Goal: Ask a question: Seek information or help from site administrators or community

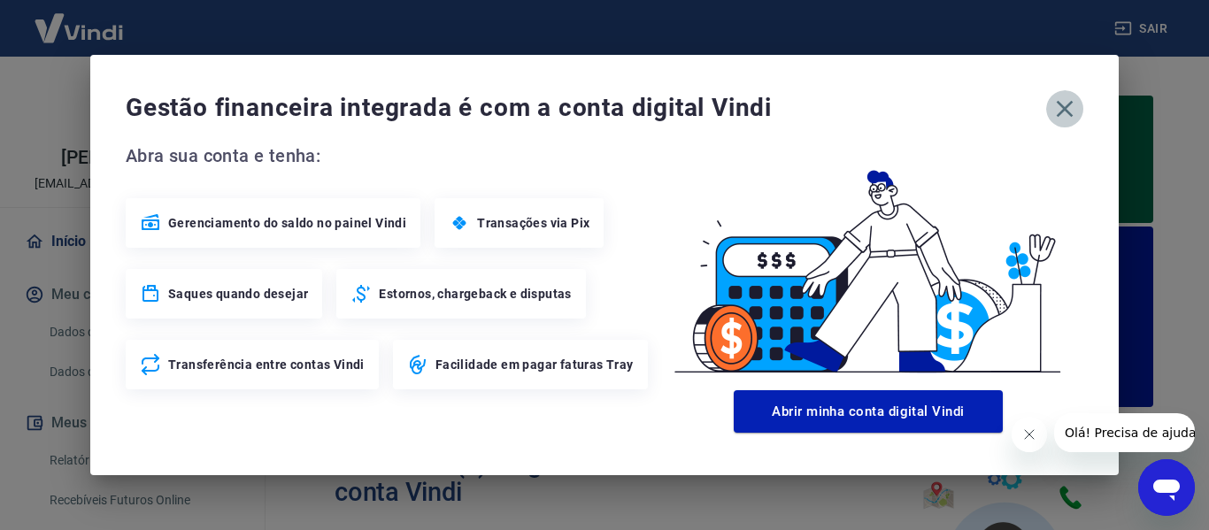
click at [1059, 107] on icon "button" at bounding box center [1065, 109] width 28 height 28
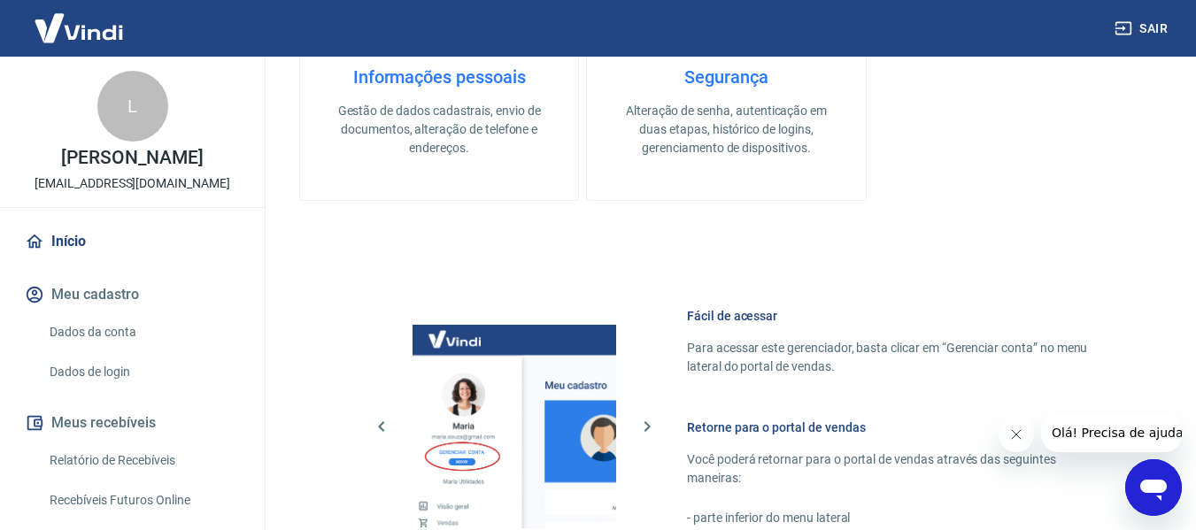
scroll to position [92, 0]
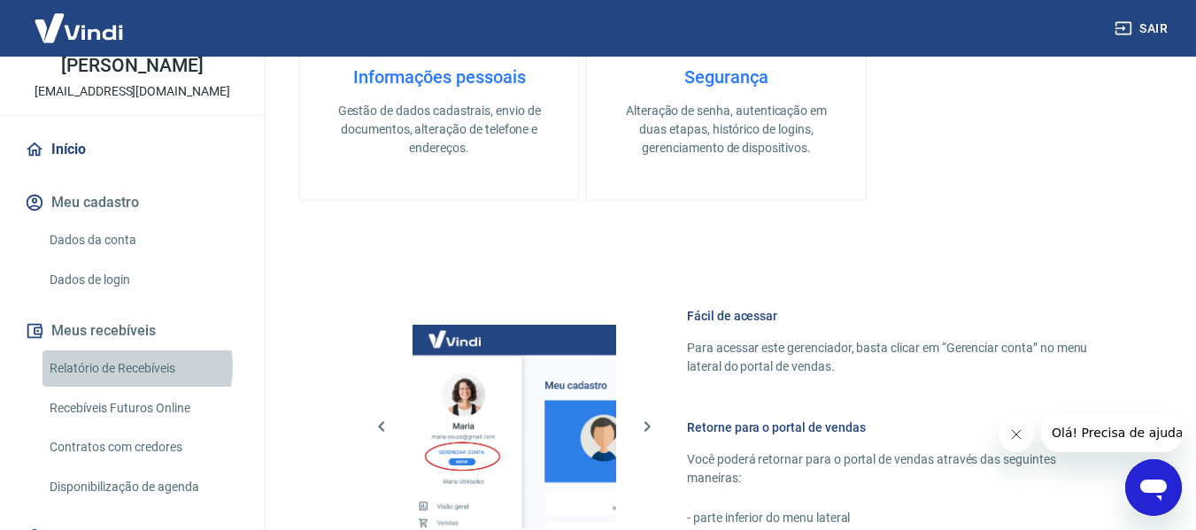
click at [119, 367] on link "Relatório de Recebíveis" at bounding box center [142, 369] width 201 height 36
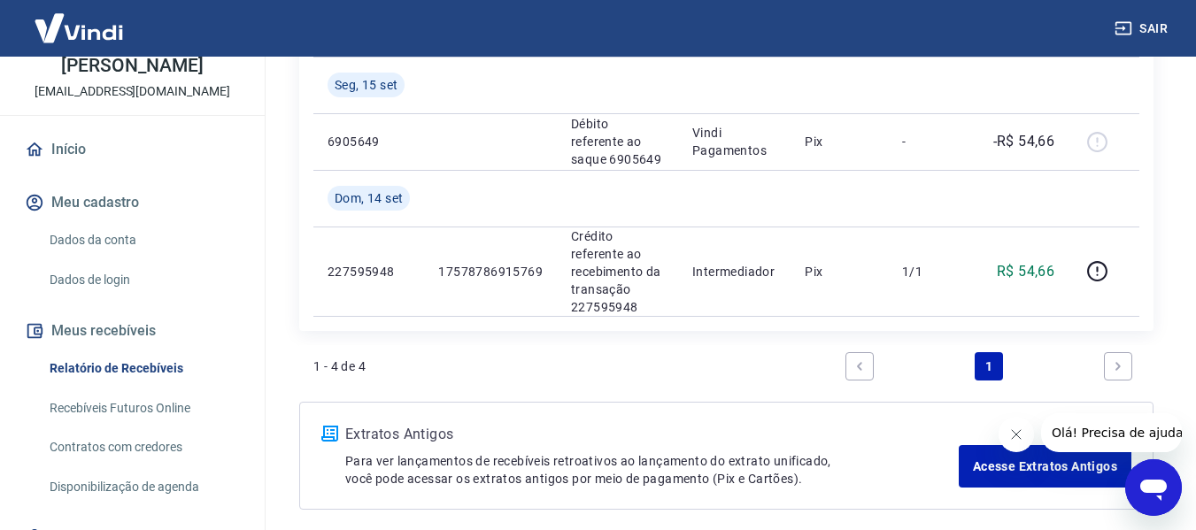
scroll to position [533, 0]
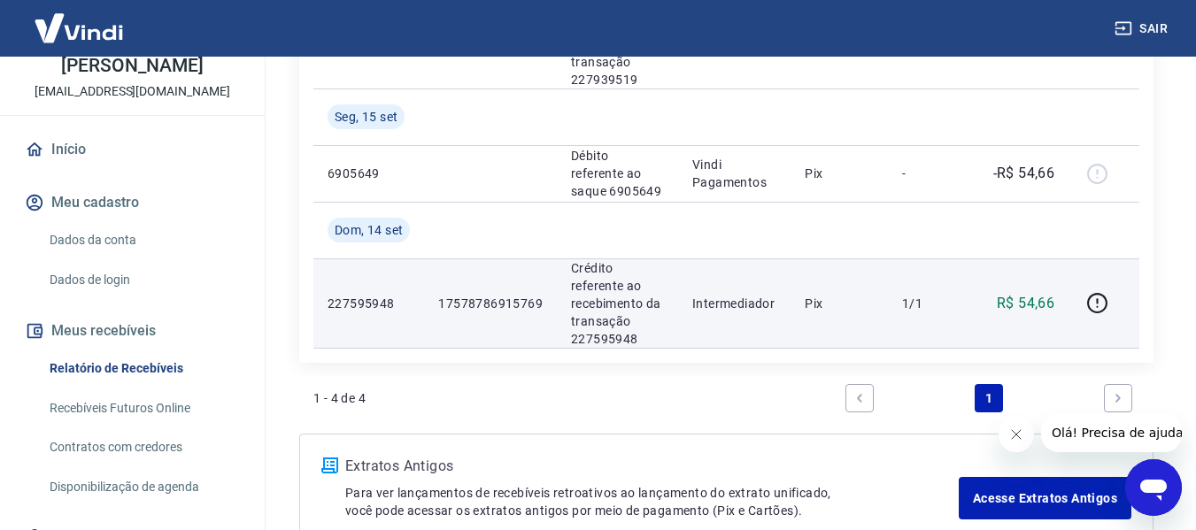
click at [493, 264] on td "17578786915769" at bounding box center [490, 303] width 133 height 89
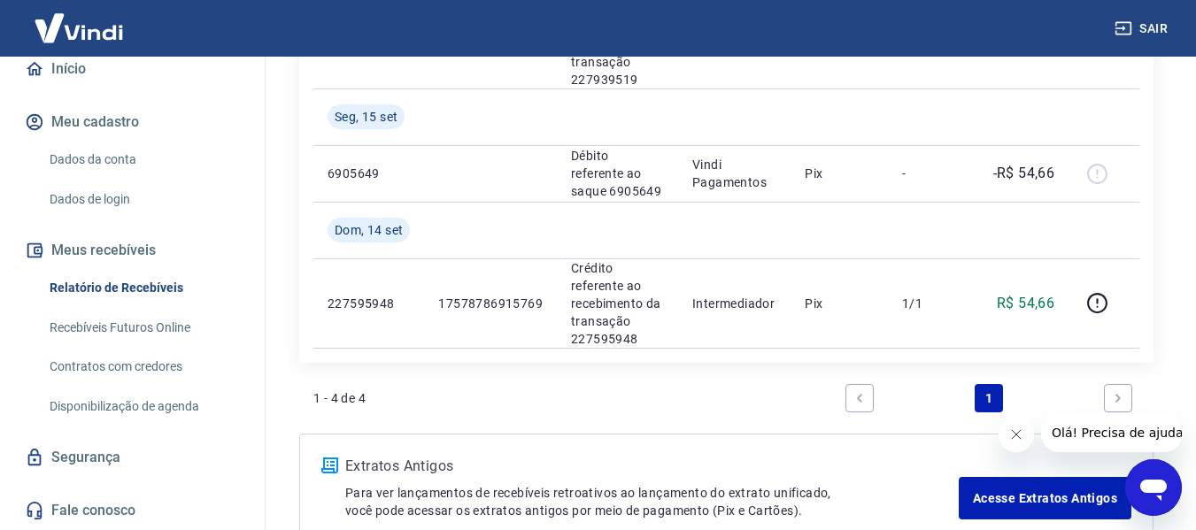
scroll to position [0, 0]
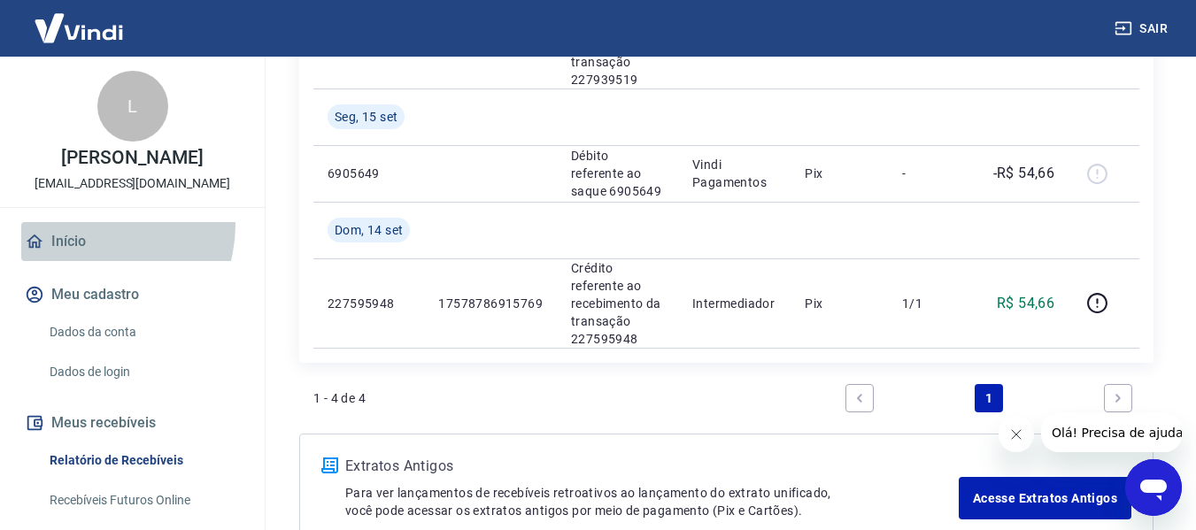
click at [88, 225] on link "Início" at bounding box center [132, 241] width 222 height 39
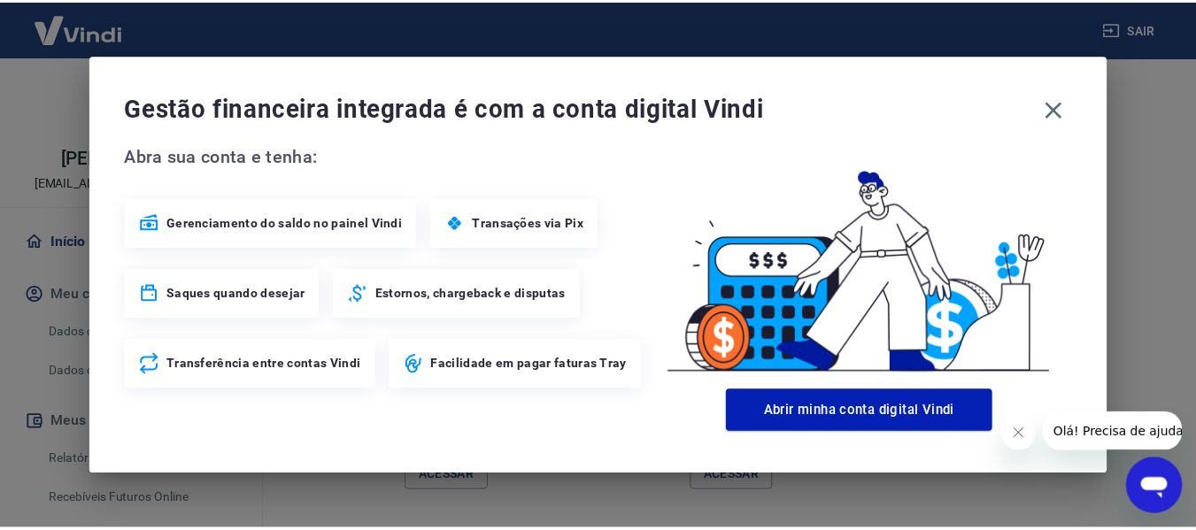
scroll to position [1163, 0]
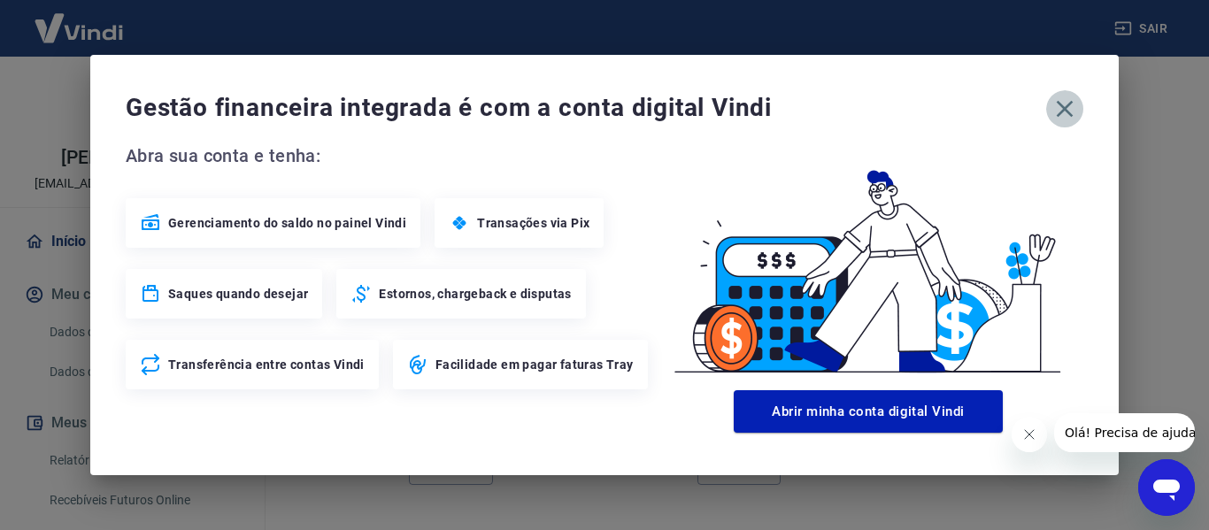
click at [1066, 104] on icon "button" at bounding box center [1065, 109] width 28 height 28
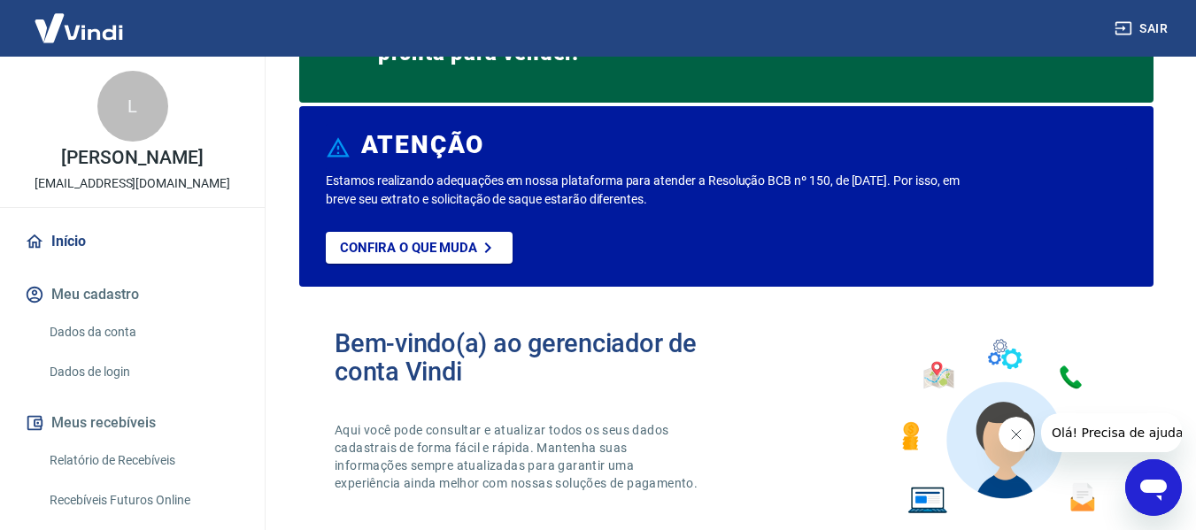
scroll to position [0, 0]
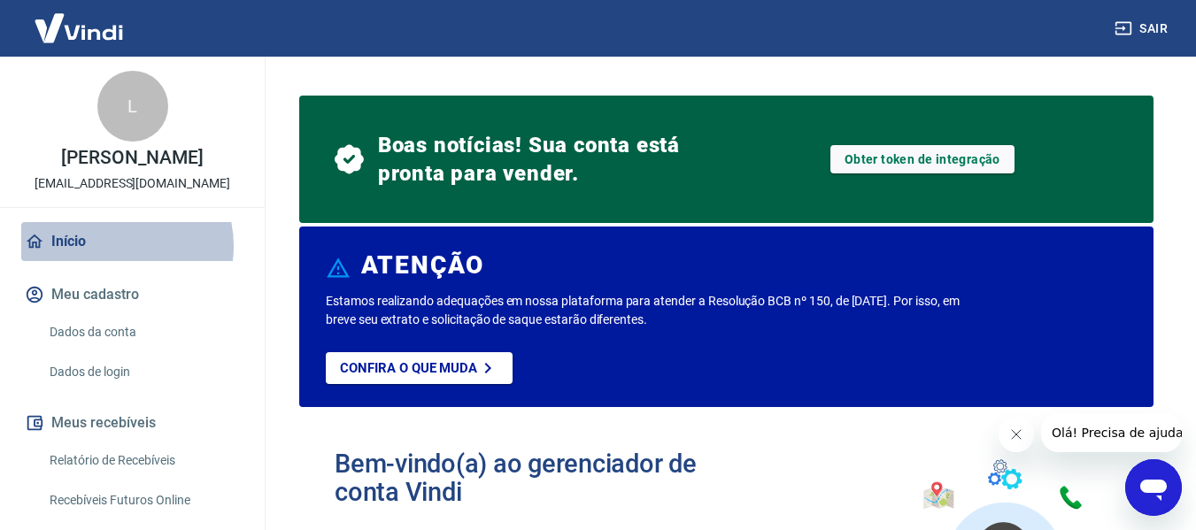
click at [115, 246] on link "Início" at bounding box center [132, 241] width 222 height 39
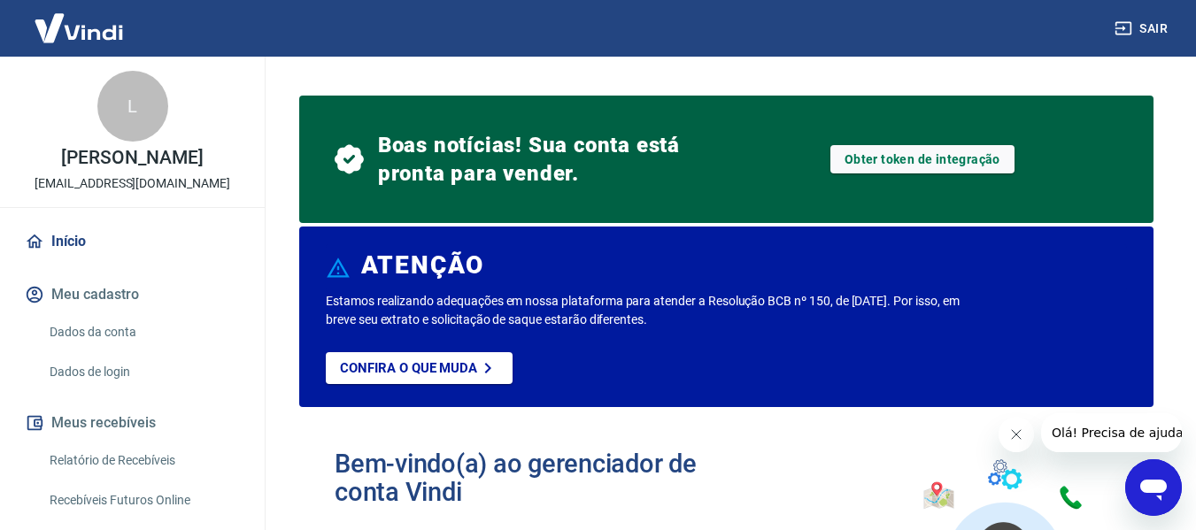
click at [1156, 493] on icon "Abrir janela de mensagens" at bounding box center [1153, 490] width 27 height 21
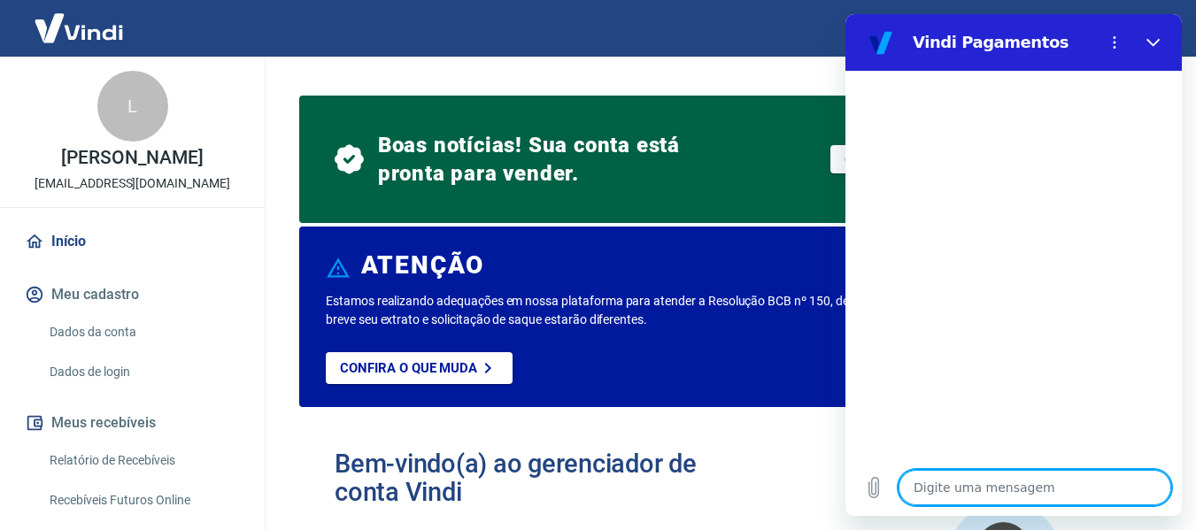
click at [1017, 475] on textarea at bounding box center [1035, 487] width 273 height 35
type textarea "o"
type textarea "x"
type textarea "ol"
type textarea "x"
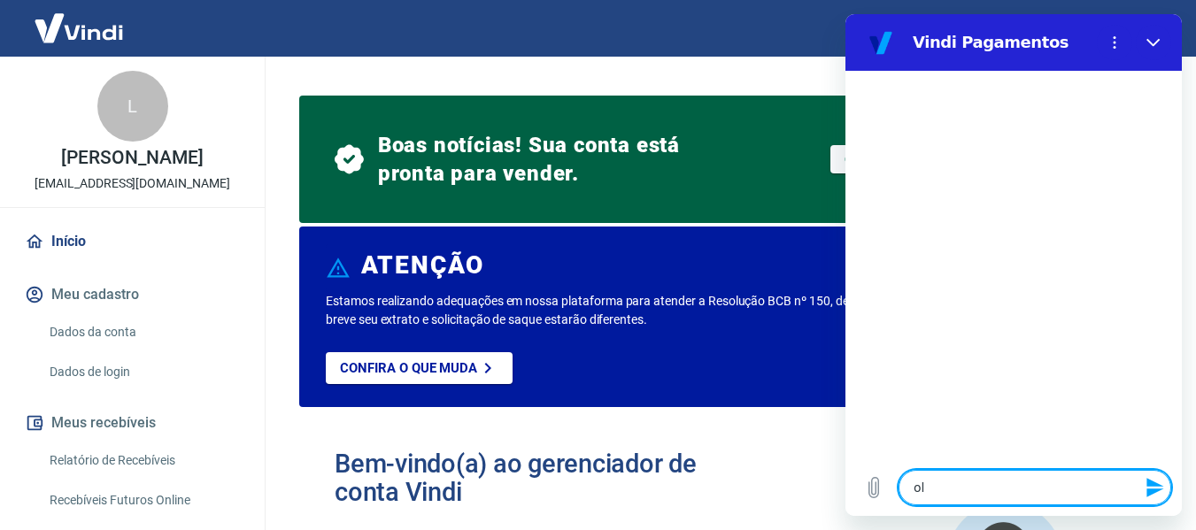
type textarea "olá"
type textarea "x"
type textarea "olá,"
type textarea "x"
type textarea "olá,"
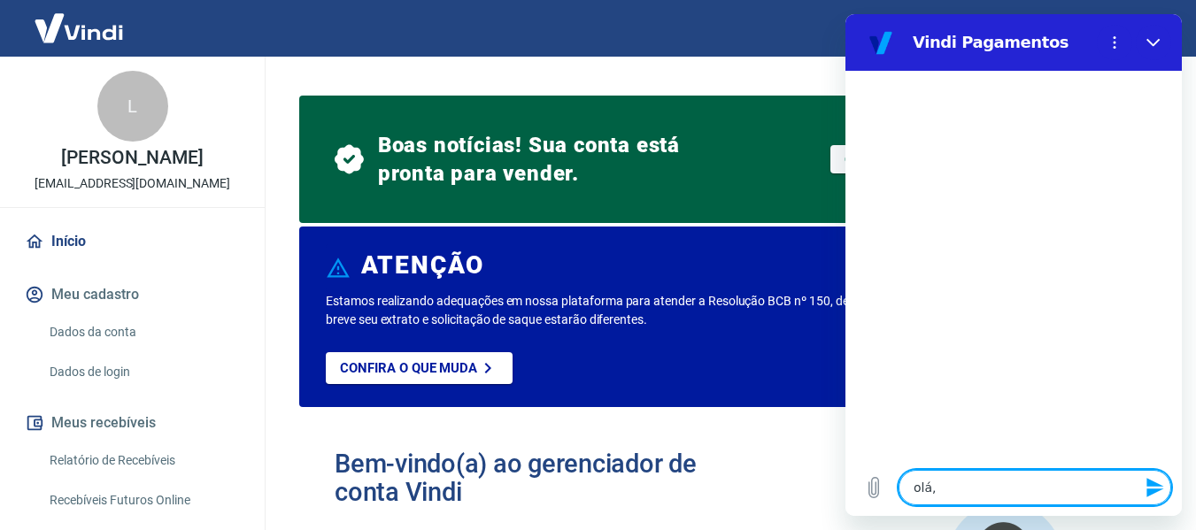
type textarea "x"
type textarea "olá, o"
type textarea "x"
type textarea "olá,"
type textarea "x"
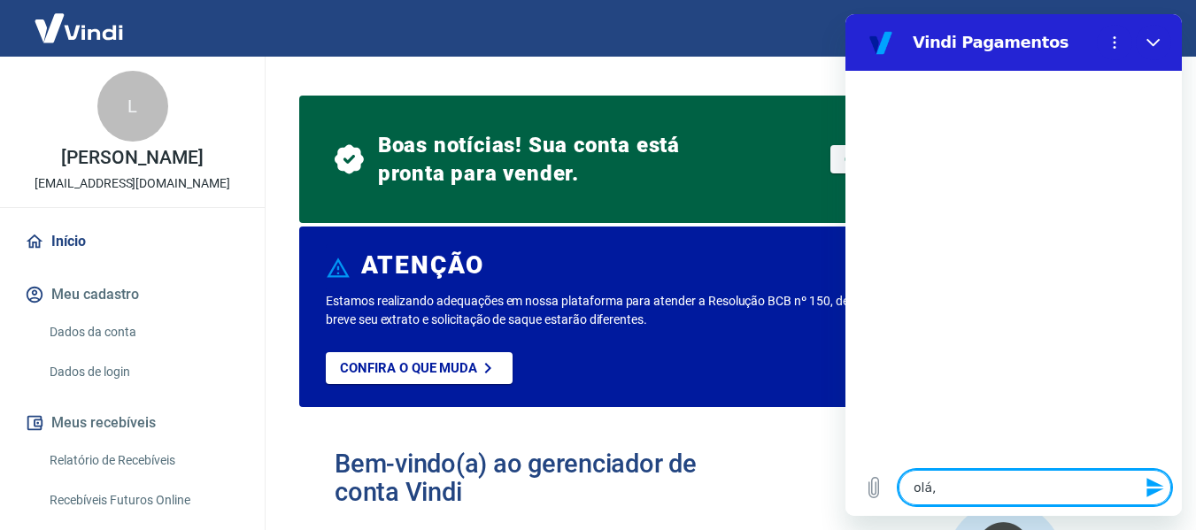
type textarea "olá, [GEOGRAPHIC_DATA]"
type textarea "x"
type textarea "olá, um"
type textarea "x"
type textarea "olá, um"
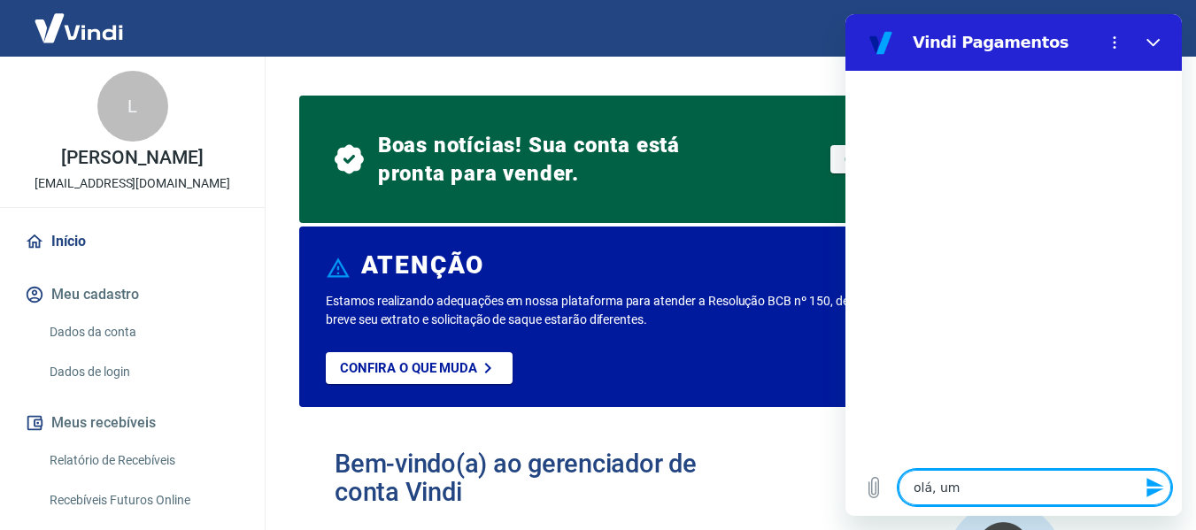
type textarea "x"
type textarea "olá, um p"
type textarea "x"
type textarea "olá, um pe"
type textarea "x"
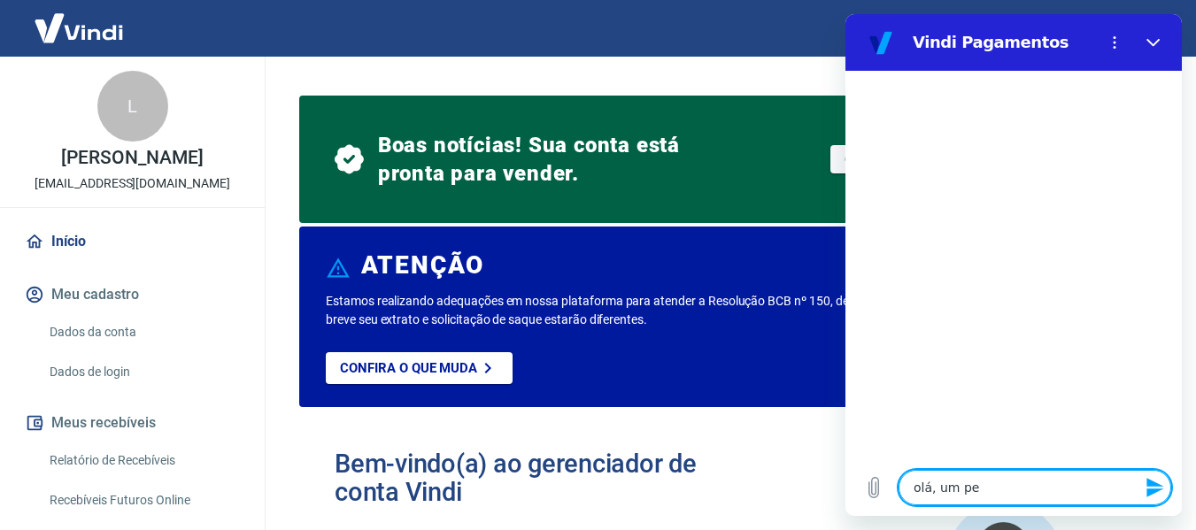
type textarea "olá, um ped"
type textarea "x"
type textarea "olá, um pedi"
type textarea "x"
type textarea "olá, um pedid"
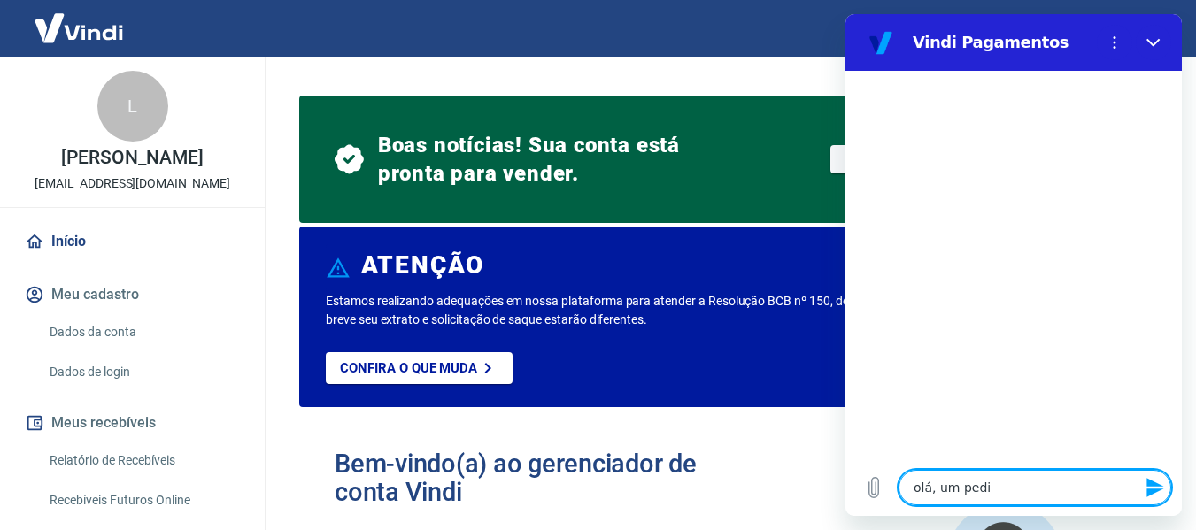
type textarea "x"
type textarea "olá, um pedido"
type textarea "x"
type textarea "olá, um pedido"
type textarea "x"
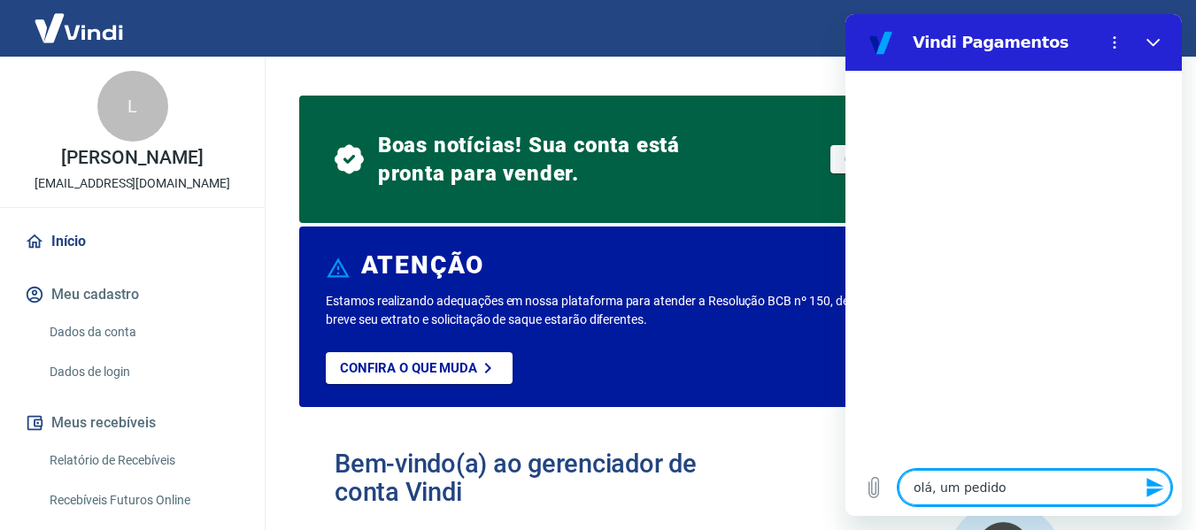
type textarea "olá, um pedido f"
type textarea "x"
type textarea "olá, um pedido fo"
type textarea "x"
type textarea "olá, um pedido foi"
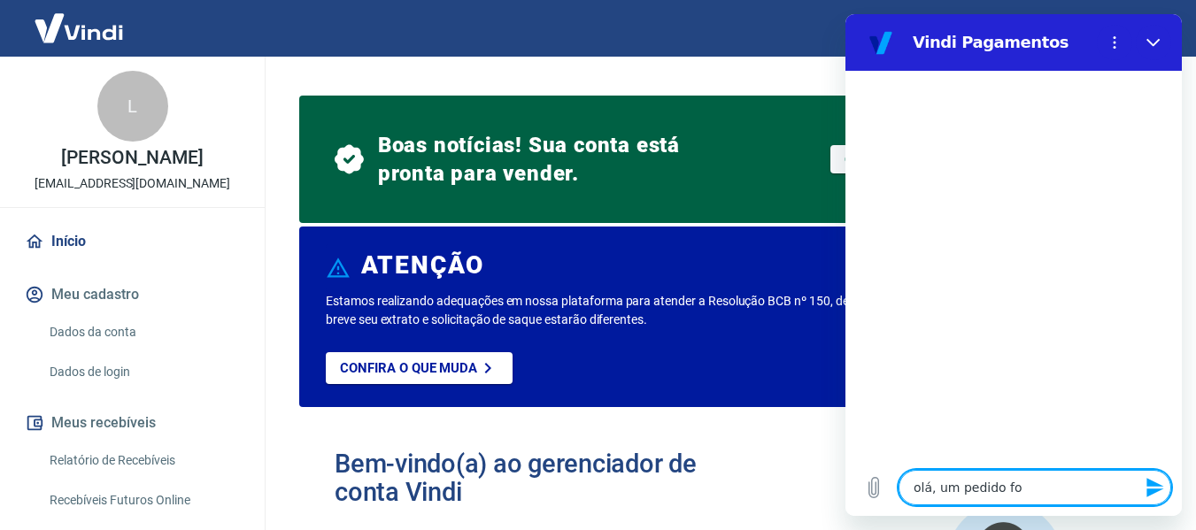
type textarea "x"
type textarea "olá, um pedido foi"
type textarea "x"
type textarea "olá, um pedido foi c"
type textarea "x"
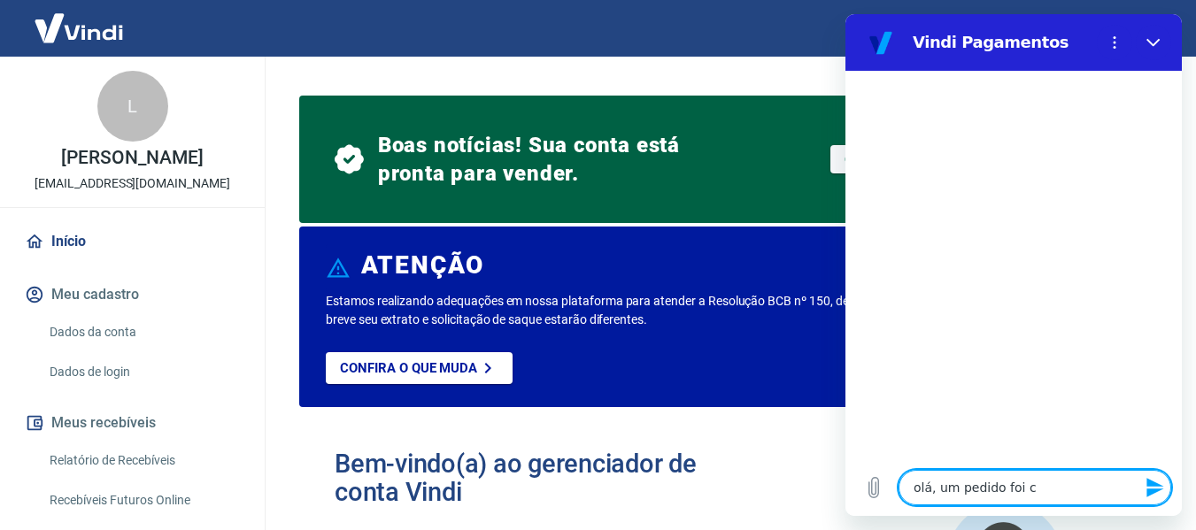
type textarea "olá, um pedido foi ca"
type textarea "x"
type textarea "olá, um pedido foi can"
type textarea "x"
type textarea "olá, um pedido foi canc"
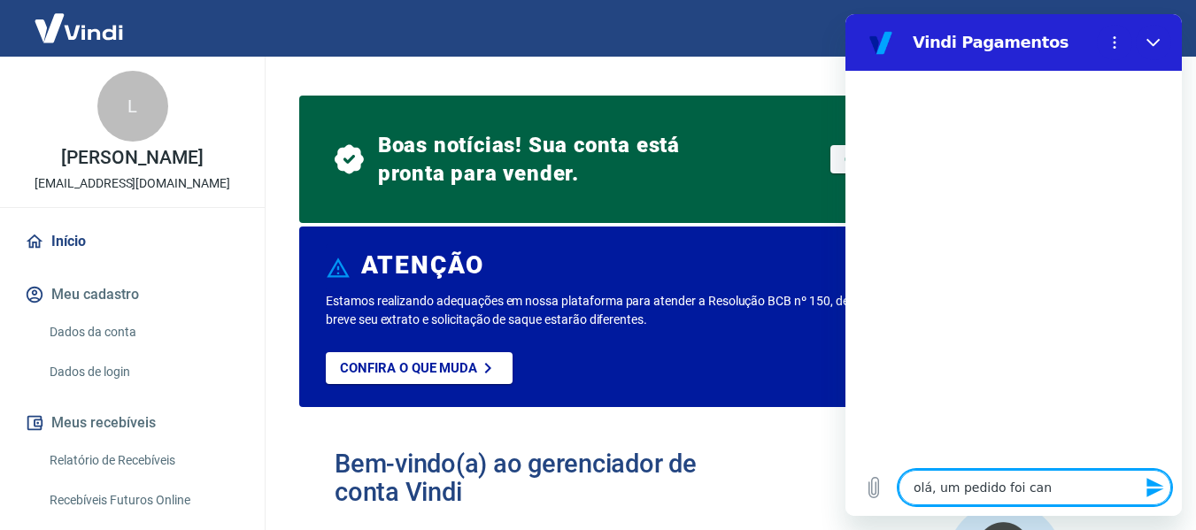
type textarea "x"
type textarea "olá, um pedido foi cance"
type textarea "x"
type textarea "olá, um pedido foi cancel"
type textarea "x"
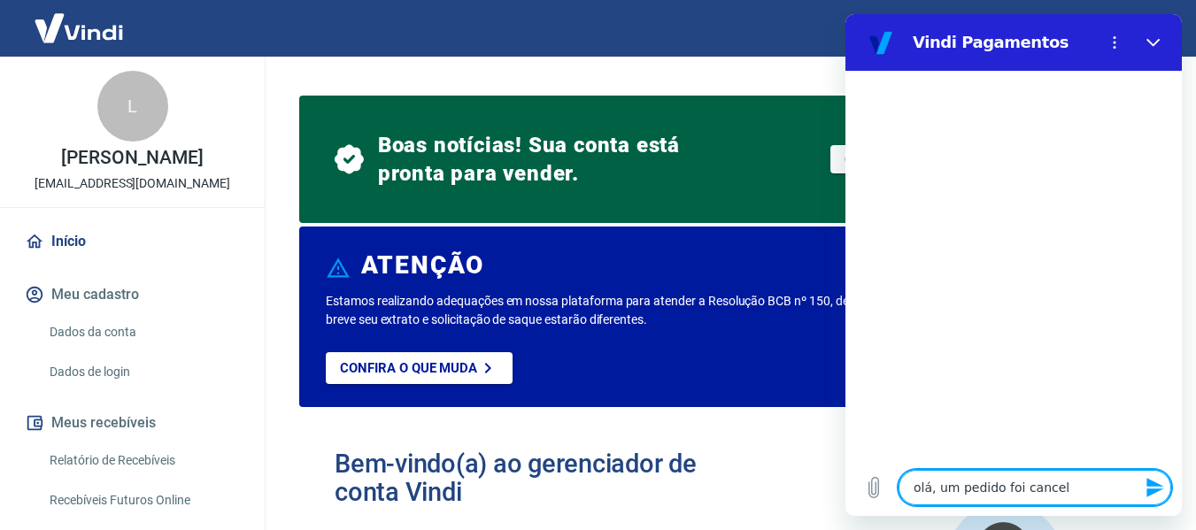
type textarea "olá, um pedido foi cancela"
type textarea "x"
type textarea "olá, um pedido foi cancelad"
type textarea "x"
type textarea "olá, um pedido foi cancelado"
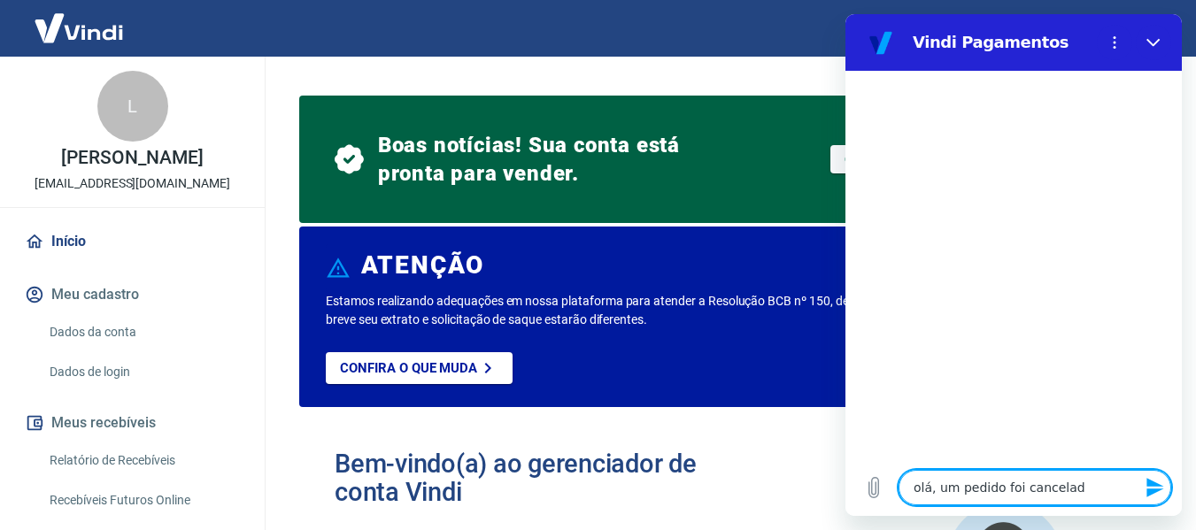
type textarea "x"
type textarea "olá, um pedido foi cancelado"
type textarea "x"
type textarea "olá, um pedido foi cancelado n"
type textarea "x"
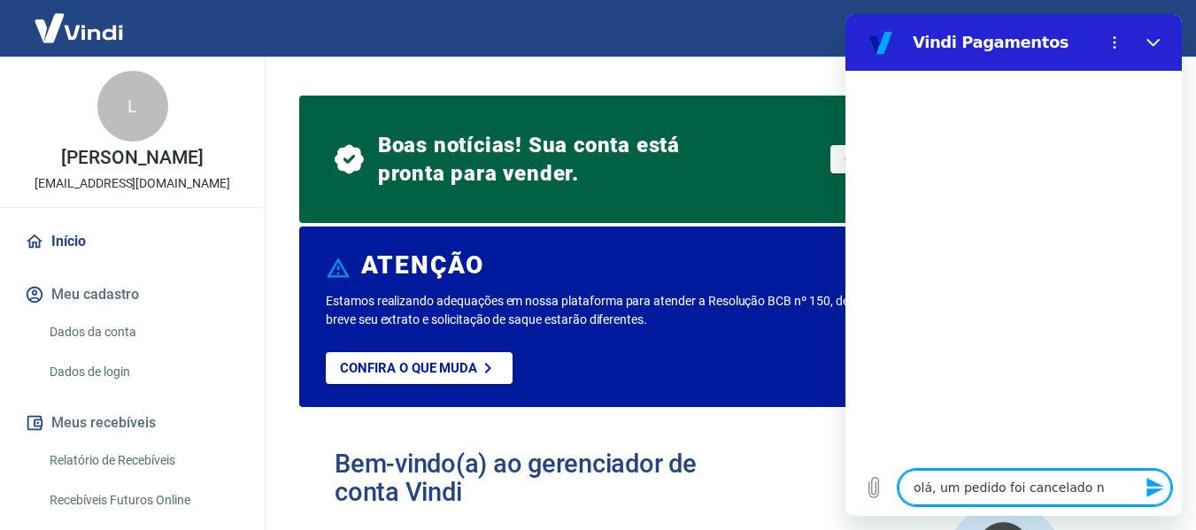
type textarea "olá, um pedido foi cancelado no"
type textarea "x"
type textarea "olá, um pedido foi cancelado no"
type textarea "x"
type textarea "olá, um pedido foi cancelado no m"
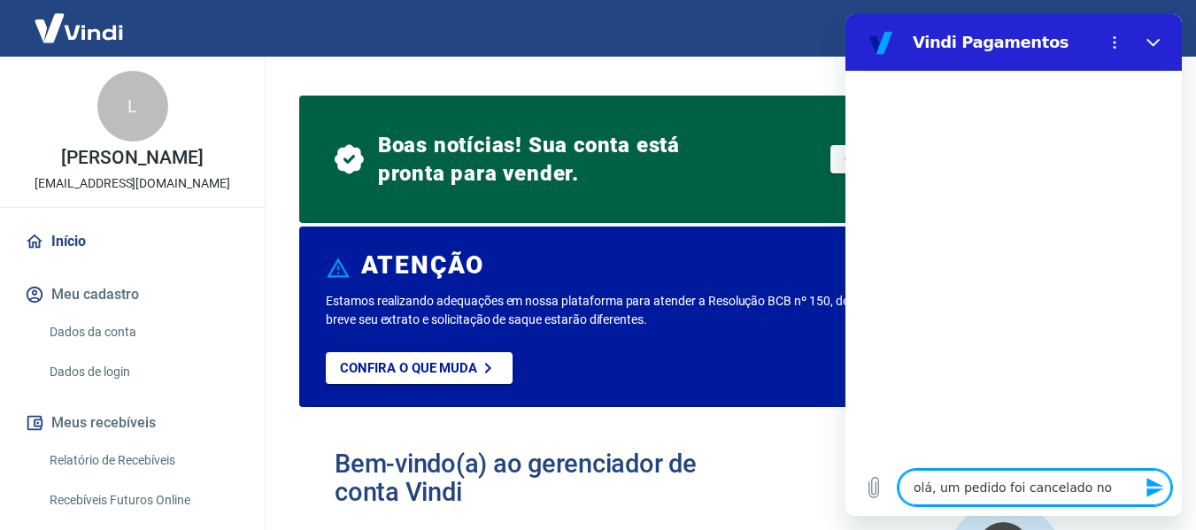
type textarea "x"
type textarea "olá, um pedido foi cancelado no me"
type textarea "x"
type textarea "olá, um pedido foi cancelado no meu"
type textarea "x"
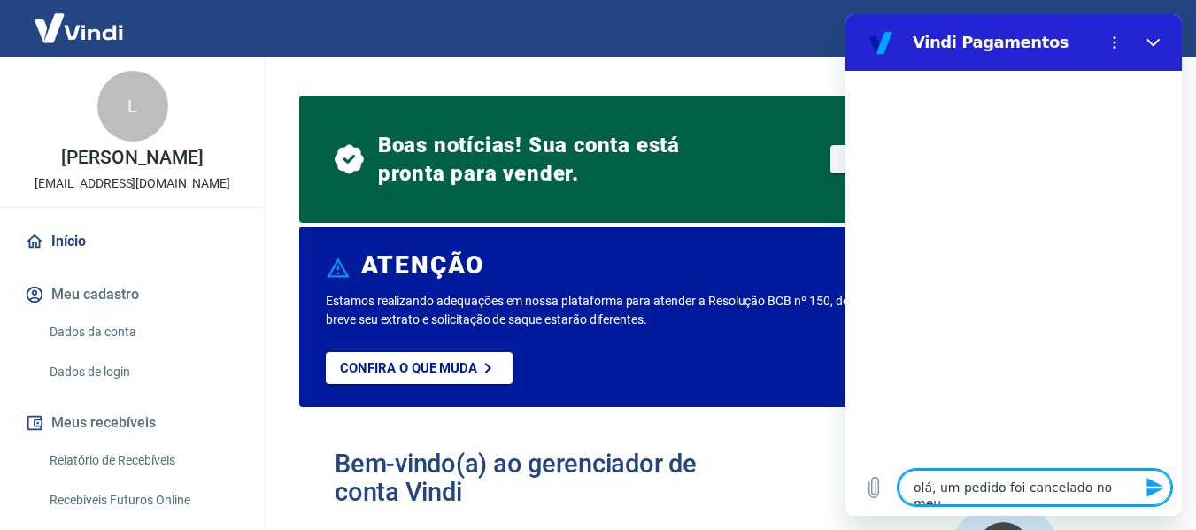
type textarea "olá, um pedido foi cancelado no meu"
type textarea "x"
type textarea "olá, um pedido foi cancelado no meu s"
type textarea "x"
type textarea "olá, um pedido foi cancelado no meu si"
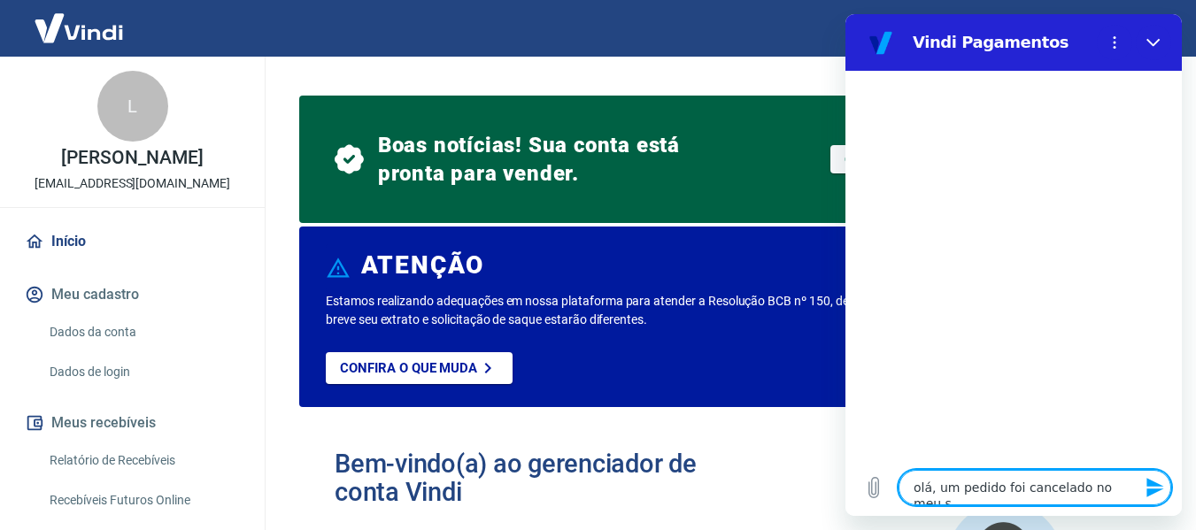
type textarea "x"
type textarea "olá, um pedido foi cancelado no meu sit"
type textarea "x"
type textarea "olá, um pedido foi cancelado no meu site"
type textarea "x"
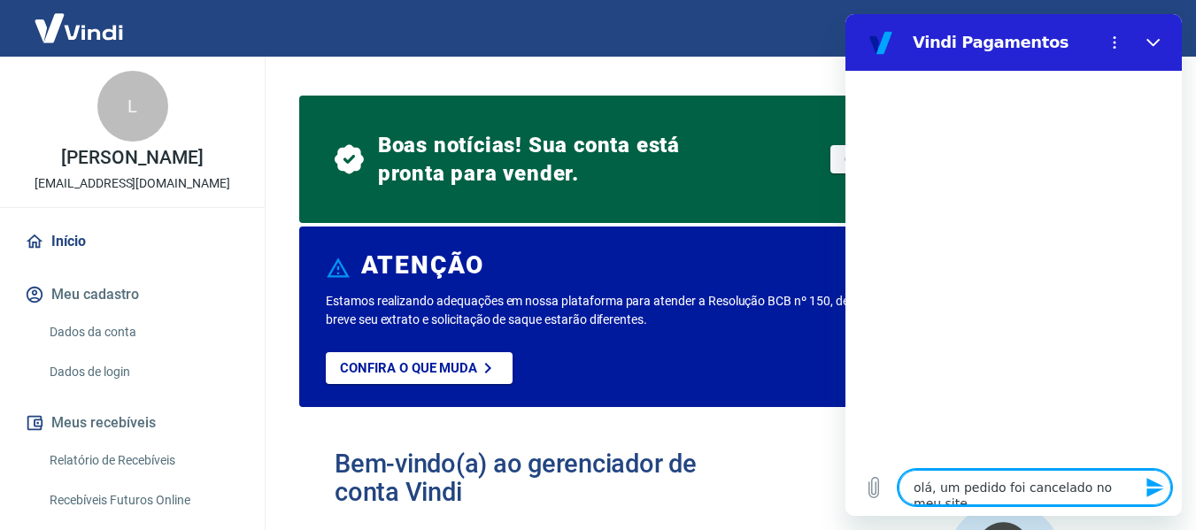
type textarea "olá, um pedido foi cancelado no meu site,"
type textarea "x"
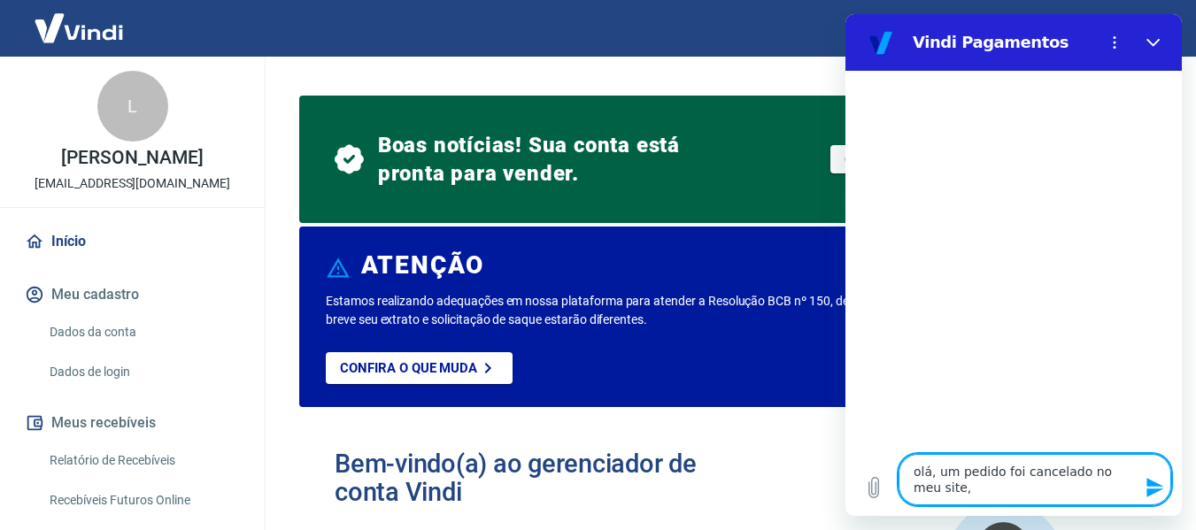
type textarea "olá, um pedido foi cancelado no meu site,"
type textarea "x"
type textarea "olá, um pedido foi cancelado no meu site, m"
type textarea "x"
type textarea "olá, um pedido foi cancelado no meu site, ma"
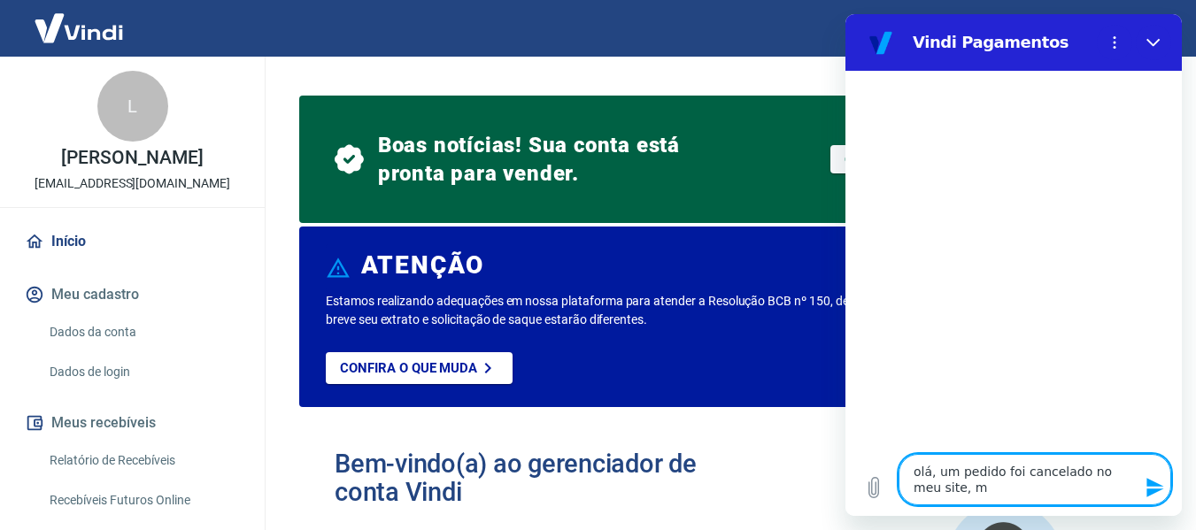
type textarea "x"
type textarea "olá, um pedido foi cancelado no meu site, mas"
type textarea "x"
type textarea "olá, um pedido foi cancelado no meu site, ma"
type textarea "x"
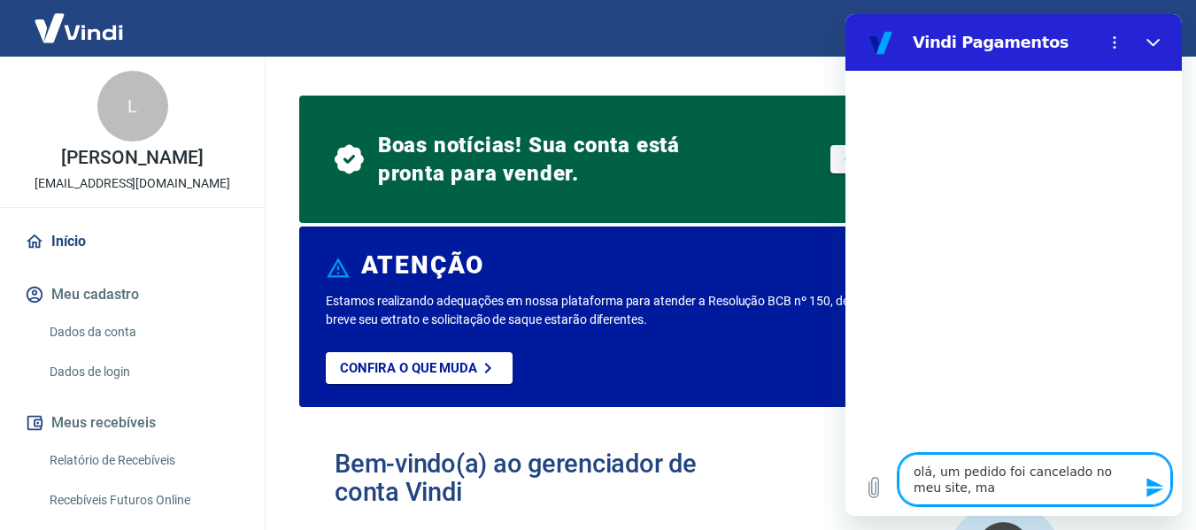
type textarea "olá, um pedido foi cancelado no meu site, m"
type textarea "x"
type textarea "olá, um pedido foi cancelado no meu site,"
type textarea "x"
type textarea "olá, um pedido foi cancelado no meu site, e"
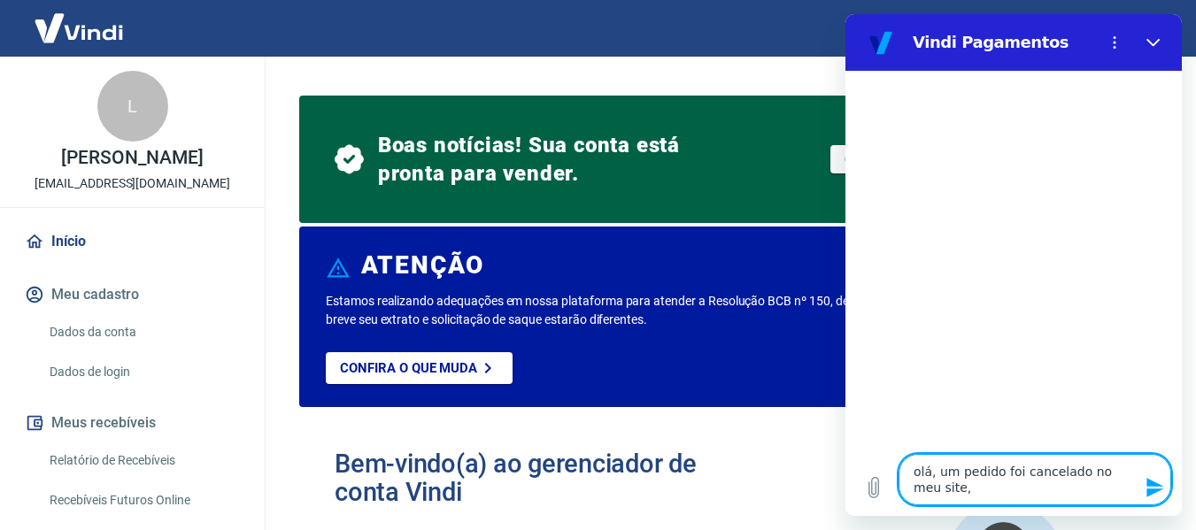
type textarea "x"
type textarea "olá, um pedido foi cancelado no meu site, e"
type textarea "x"
type textarea "olá, um pedido foi cancelado no meu site, e f"
type textarea "x"
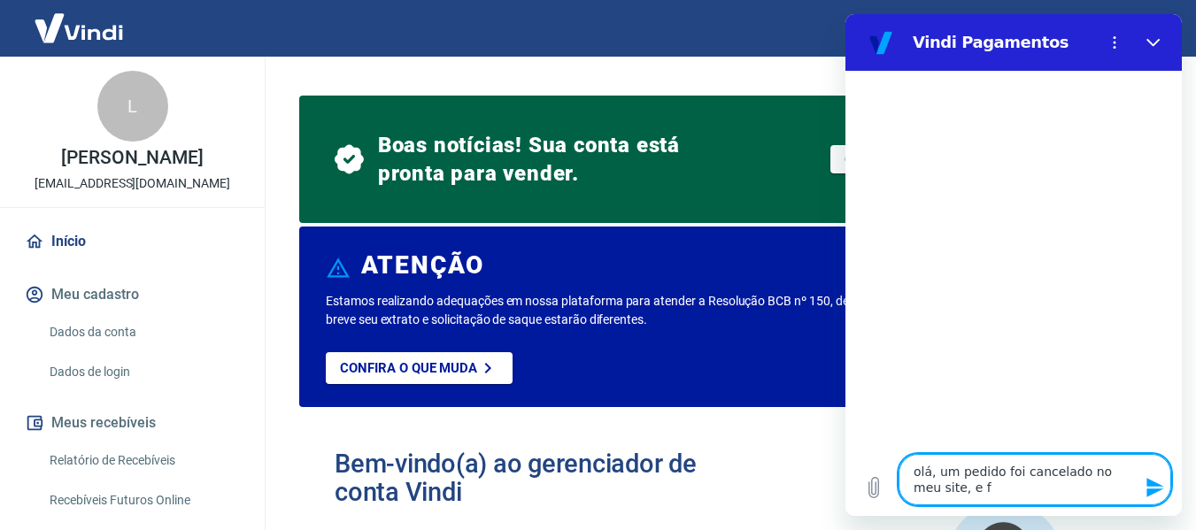
type textarea "olá, um pedido foi cancelado no meu site, e fa"
type textarea "x"
type textarea "olá, um pedido foi cancelado no meu site, e fal"
type textarea "x"
type textarea "olá, um pedido foi cancelado no meu site, e falo"
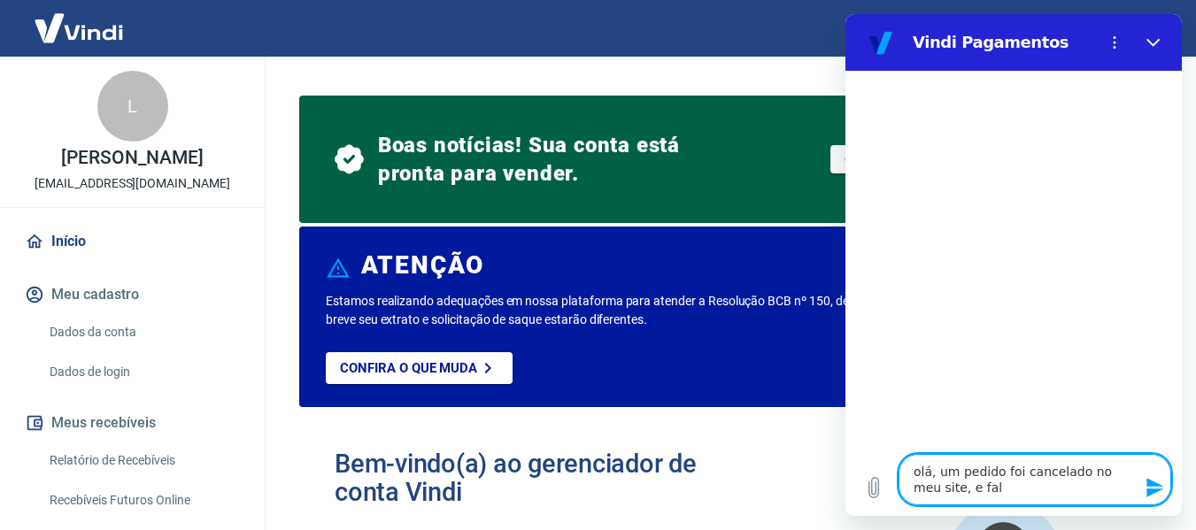
type textarea "x"
type textarea "olá, um pedido foi cancelado no meu site, e falou"
type textarea "x"
type textarea "olá, um pedido foi cancelado no meu site, e falou"
type textarea "x"
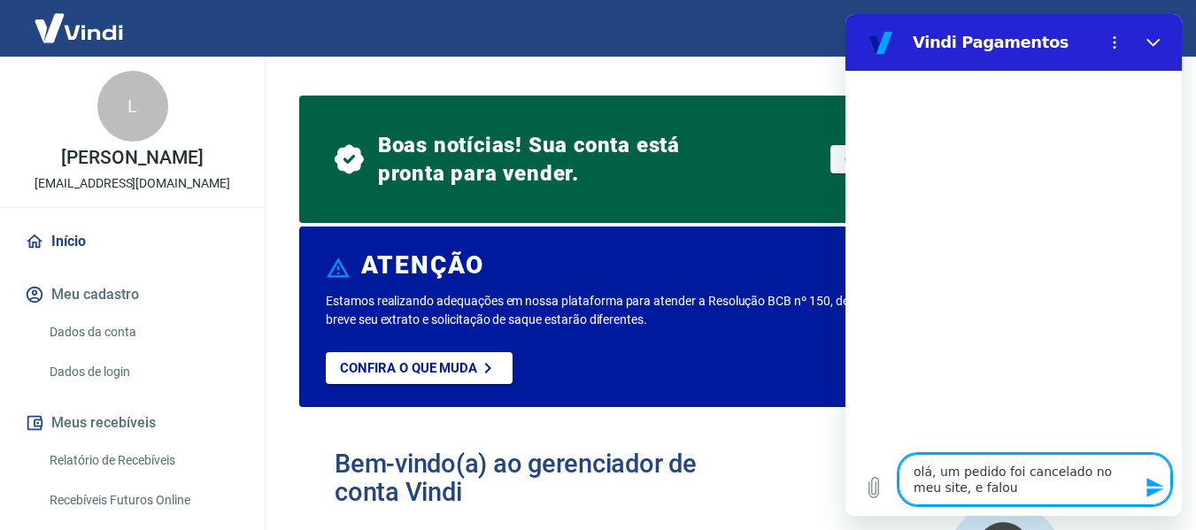
type textarea "olá, um pedido foi cancelado no meu site, e falou q"
type textarea "x"
type textarea "olá, um pedido foi cancelado no meu site, e falou qu"
type textarea "x"
type textarea "olá, um pedido foi cancelado no meu site, e falou que"
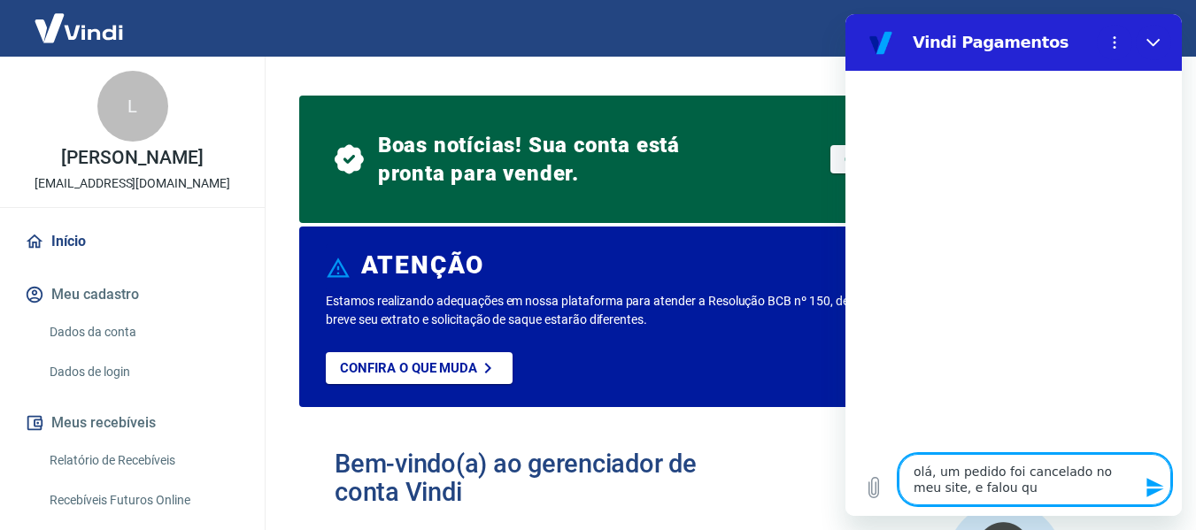
type textarea "x"
type textarea "olá, um pedido foi cancelado no meu site, e falou que"
type textarea "x"
type textarea "olá, um pedido foi cancelado no meu site, e falou que t"
type textarea "x"
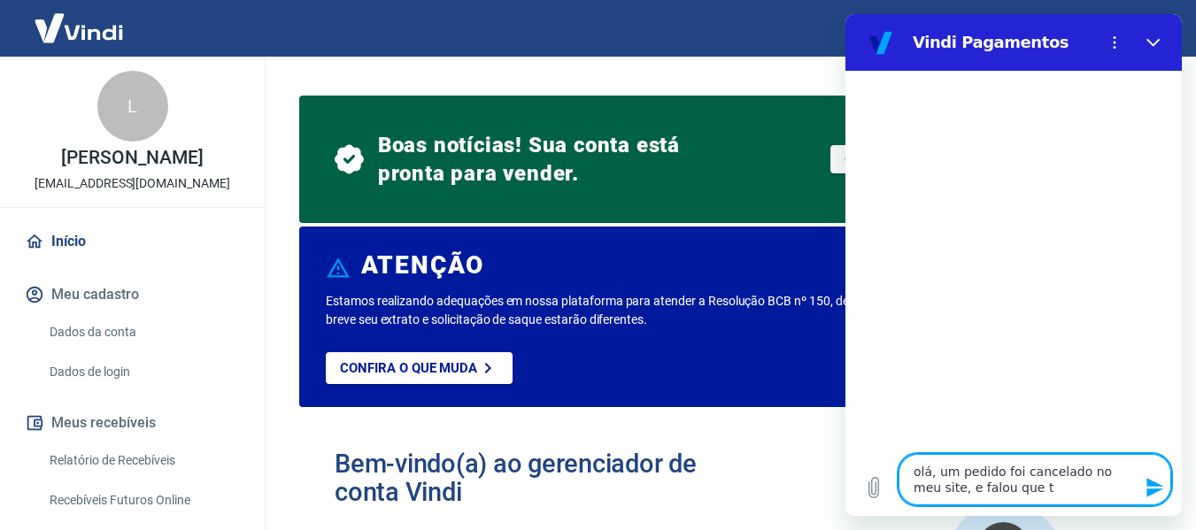
type textarea "olá, um pedido foi cancelado no meu site, e falou que te"
type textarea "x"
type textarea "olá, um pedido foi cancelado no meu site, e falou que tev"
type textarea "x"
type textarea "olá, um pedido foi cancelado no meu site, e falou que teve"
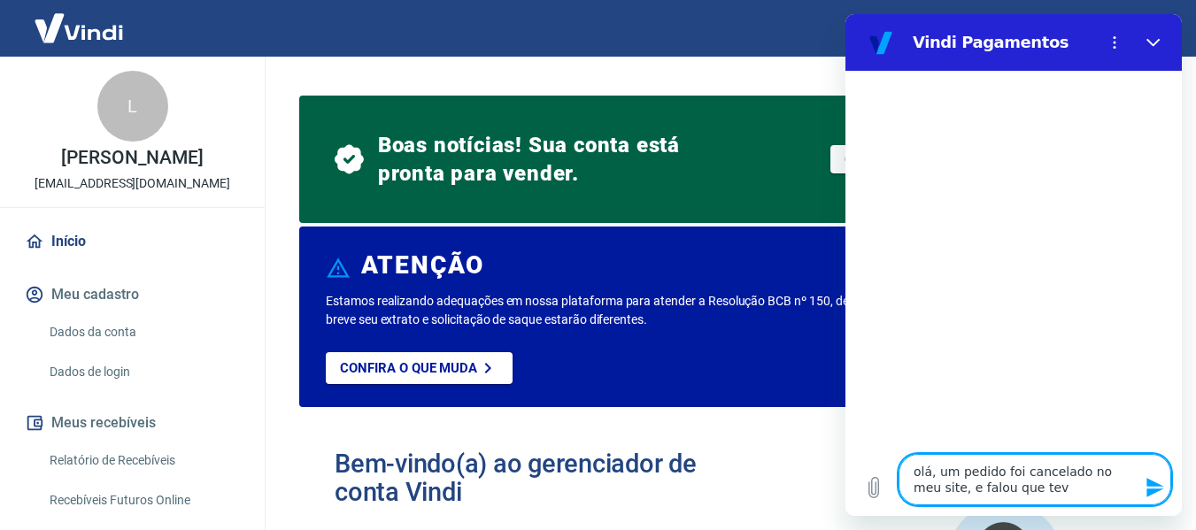
type textarea "x"
type textarea "olá, um pedido foi cancelado no meu site, e falou que teve"
type textarea "x"
type textarea "olá, um pedido foi cancelado no meu site, e falou que teve o"
type textarea "x"
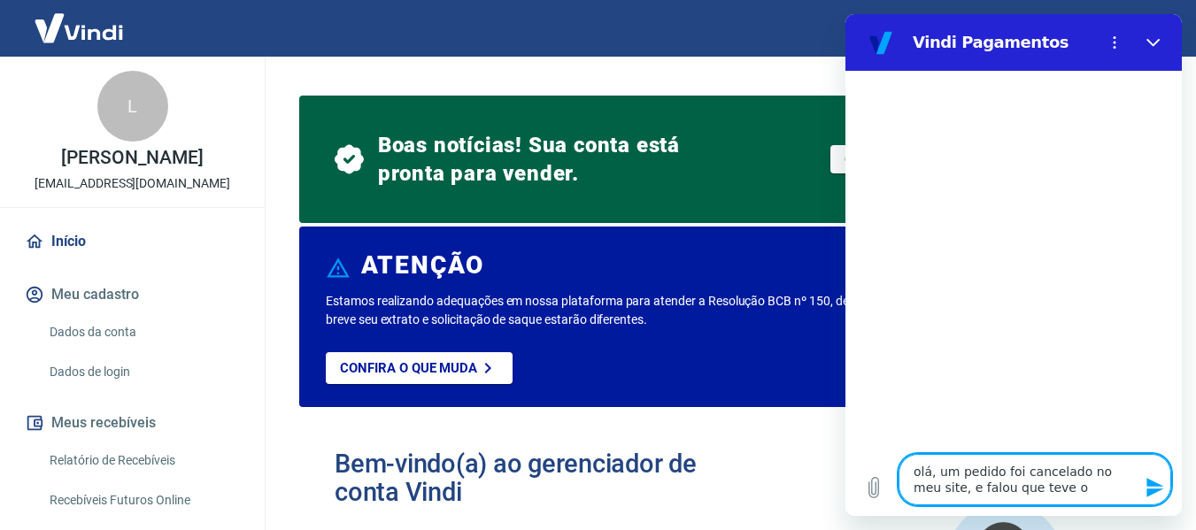
type textarea "olá, um pedido foi cancelado no meu site, e falou que teve o"
type textarea "x"
type textarea "olá, um pedido foi cancelado no meu site, e falou que teve o e"
type textarea "x"
type textarea "olá, um pedido foi cancelado no meu site, e falou que teve o es"
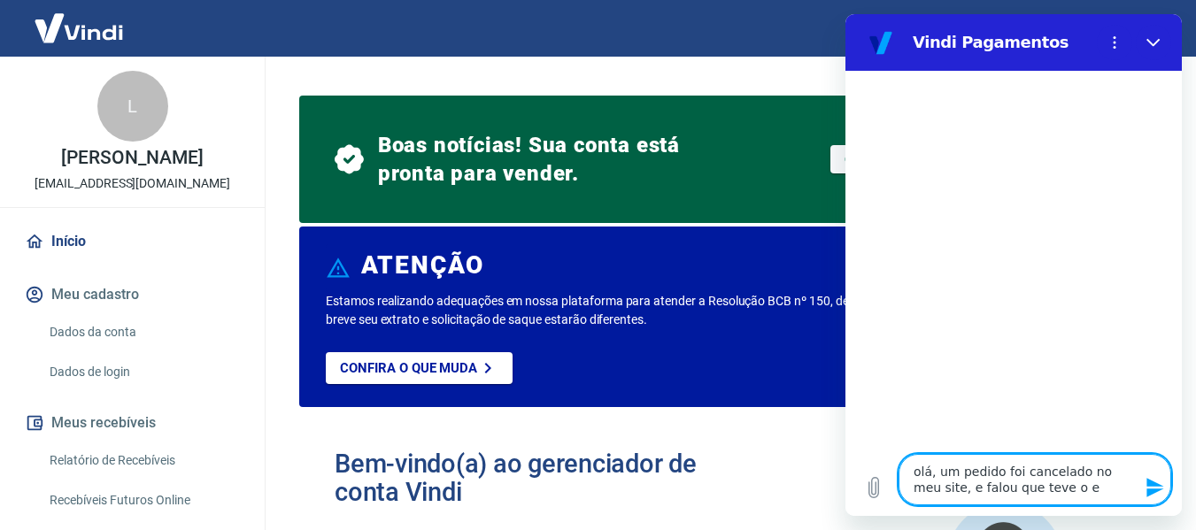
type textarea "x"
type textarea "olá, um pedido foi cancelado no meu site, e falou que teve o est"
type textarea "x"
type textarea "olá, um pedido foi cancelado no meu site, e falou que teve o esto"
type textarea "x"
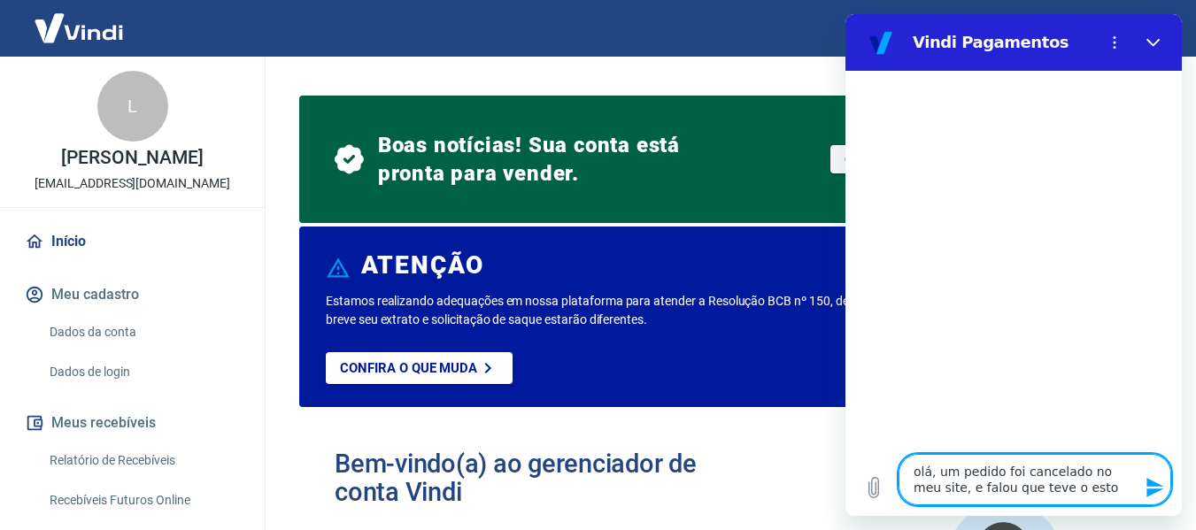
type textarea "olá, um pedido foi cancelado no meu site, e falou que teve o estor"
type textarea "x"
type textarea "olá, um pedido foi cancelado no meu site, e falou que teve o estorn"
type textarea "x"
type textarea "olá, um pedido foi cancelado no meu site, e falou que teve o estorno"
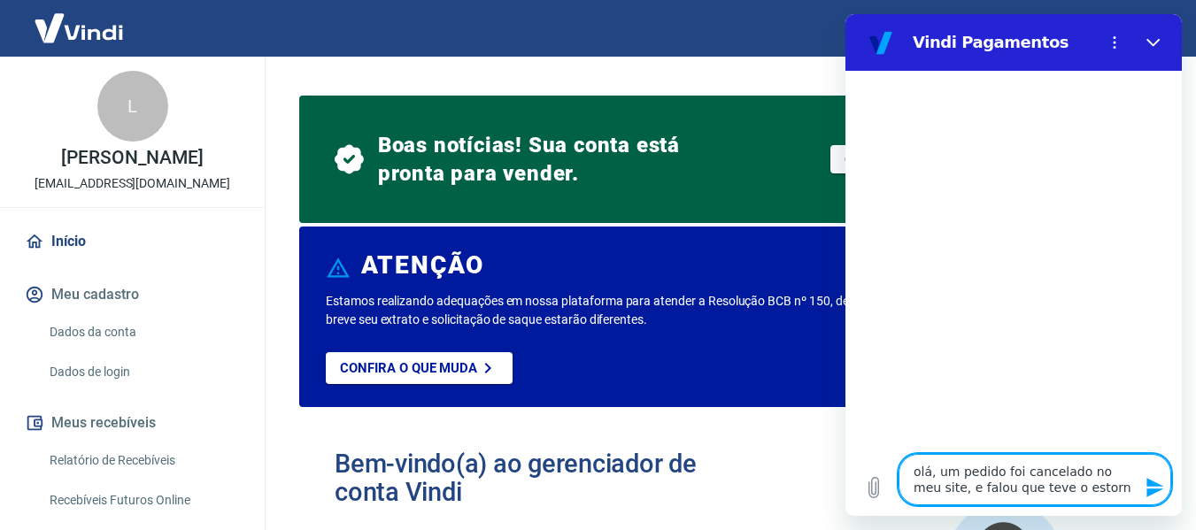
type textarea "x"
type textarea "olá, um pedido foi cancelado no meu site, e falou que teve o estorno."
type textarea "x"
type textarea "olá, um pedido foi cancelado no meu site, e falou que teve o estorno."
type textarea "x"
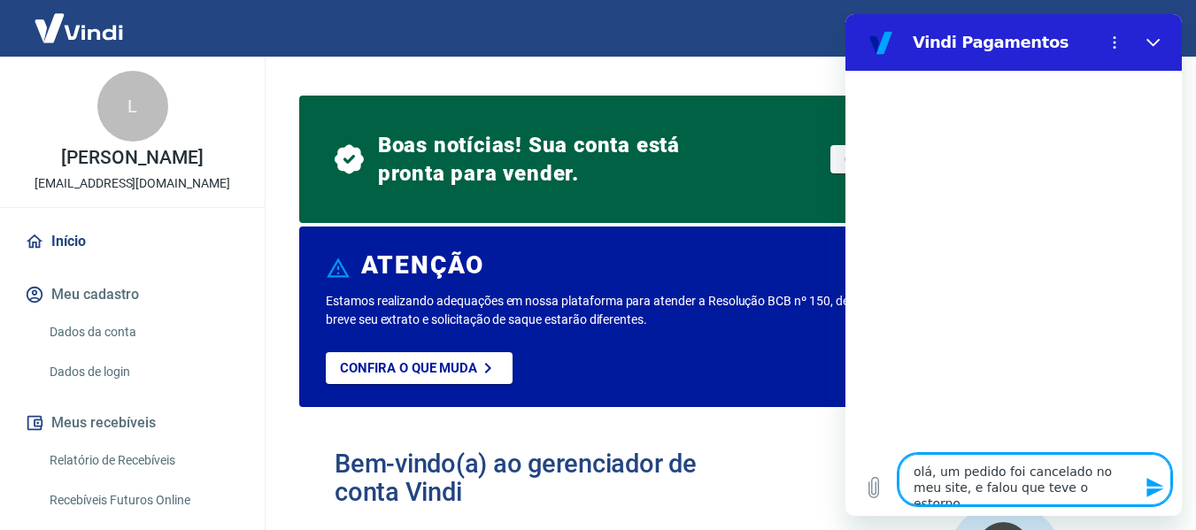
type textarea "olá, um pedido foi cancelado no meu site, e falou que teve o estorno. M"
type textarea "x"
type textarea "olá, um pedido foi cancelado no meu site, e falou que teve o estorno. Ma"
type textarea "x"
type textarea "olá, um pedido foi cancelado no meu site, e falou que teve o estorno. Mas"
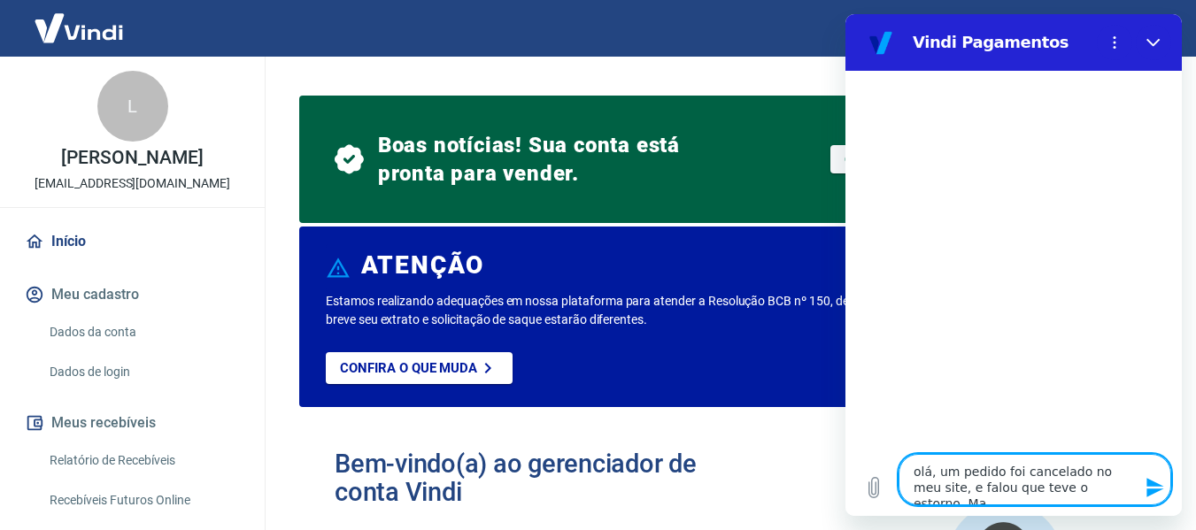
type textarea "x"
type textarea "olá, um pedido foi cancelado no meu site, e falou que teve o estorno. Mas"
type textarea "x"
type textarea "olá, um pedido foi cancelado no meu site, e falou que teve o estorno. Mas o"
type textarea "x"
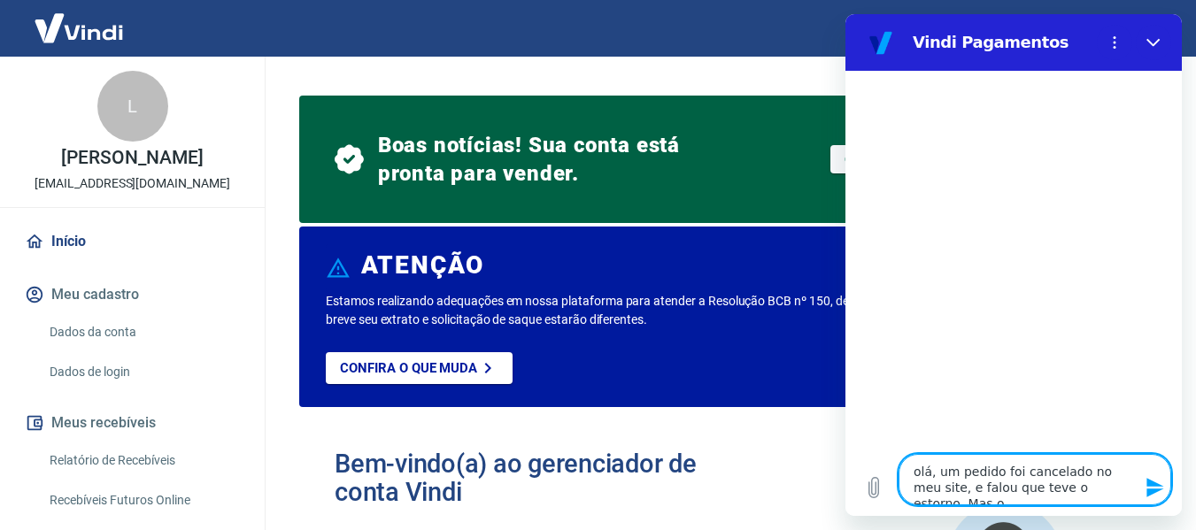
type textarea "olá, um pedido foi cancelado no meu site, e falou que teve o estorno. Mas o"
type textarea "x"
type textarea "olá, um pedido foi cancelado no meu site, e falou que teve o estorno. Mas o v"
type textarea "x"
type textarea "olá, um pedido foi cancelado no meu site, e falou que teve o estorno. Mas o va"
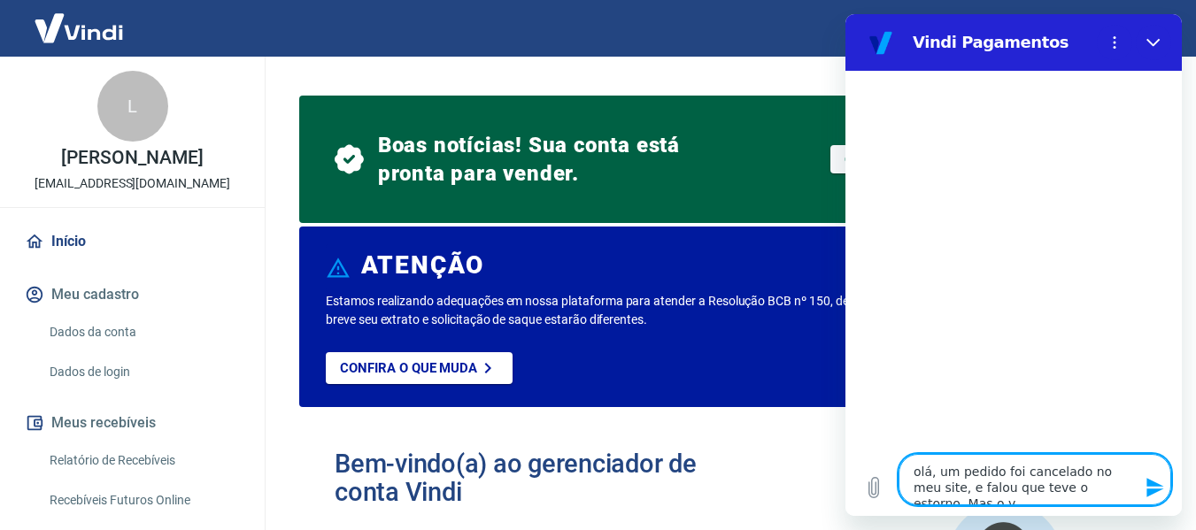
type textarea "x"
type textarea "olá, um pedido foi cancelado no meu site, e falou que teve o estorno. Mas o val"
type textarea "x"
type textarea "olá, um pedido foi cancelado no meu site, e falou que teve o estorno. Mas o valo"
type textarea "x"
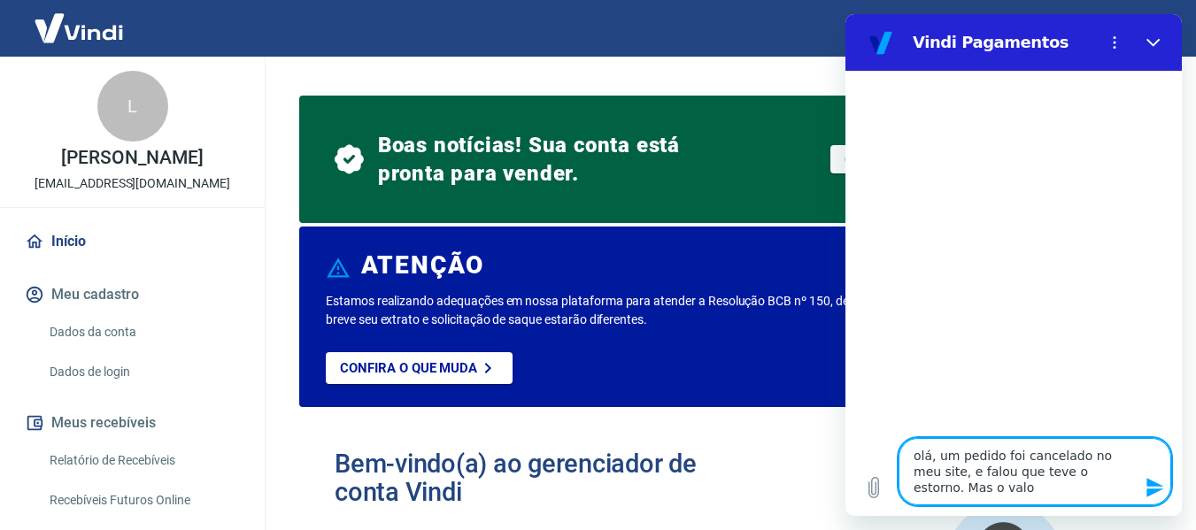
type textarea "olá, um pedido foi cancelado no meu site, e falou que teve o estorno. Mas o val…"
type textarea "x"
type textarea "olá, um pedido foi cancelado no meu site, e falou que teve o estorno. Mas o val…"
type textarea "x"
type textarea "olá, um pedido foi cancelado no meu site, e falou que teve o estorno. Mas o val…"
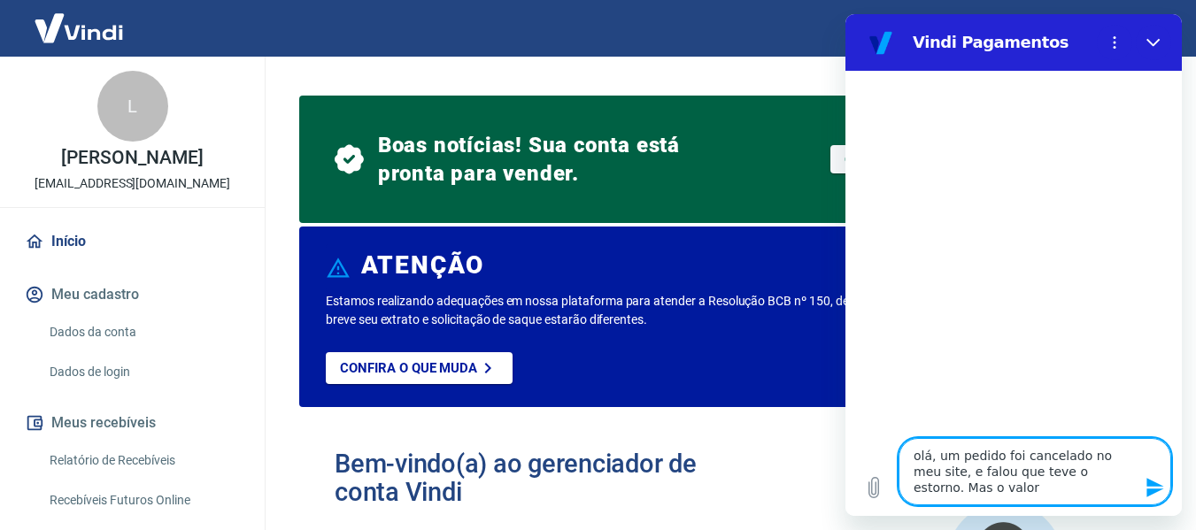
type textarea "x"
type textarea "olá, um pedido foi cancelado no meu site, e falou que teve o estorno. Mas o val…"
type textarea "x"
type textarea "olá, um pedido foi cancelado no meu site, e falou que teve o estorno. Mas o val…"
type textarea "x"
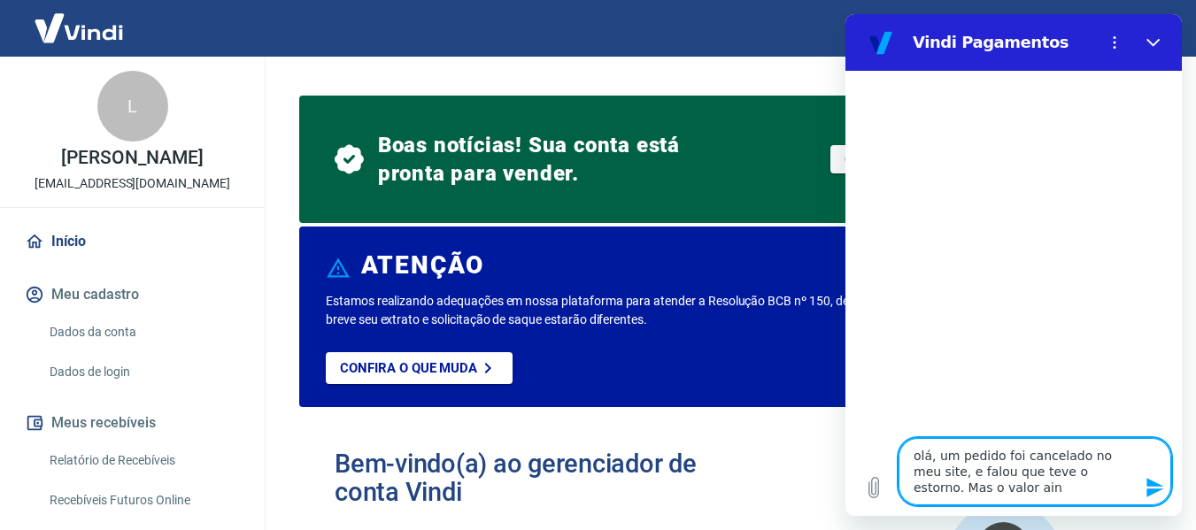
type textarea "olá, um pedido foi cancelado no meu site, e falou que teve o estorno. Mas o val…"
type textarea "x"
type textarea "olá, um pedido foi cancelado no meu site, e falou que teve o estorno. Mas o val…"
type textarea "x"
type textarea "olá, um pedido foi cancelado no meu site, e falou que teve o estorno. Mas o val…"
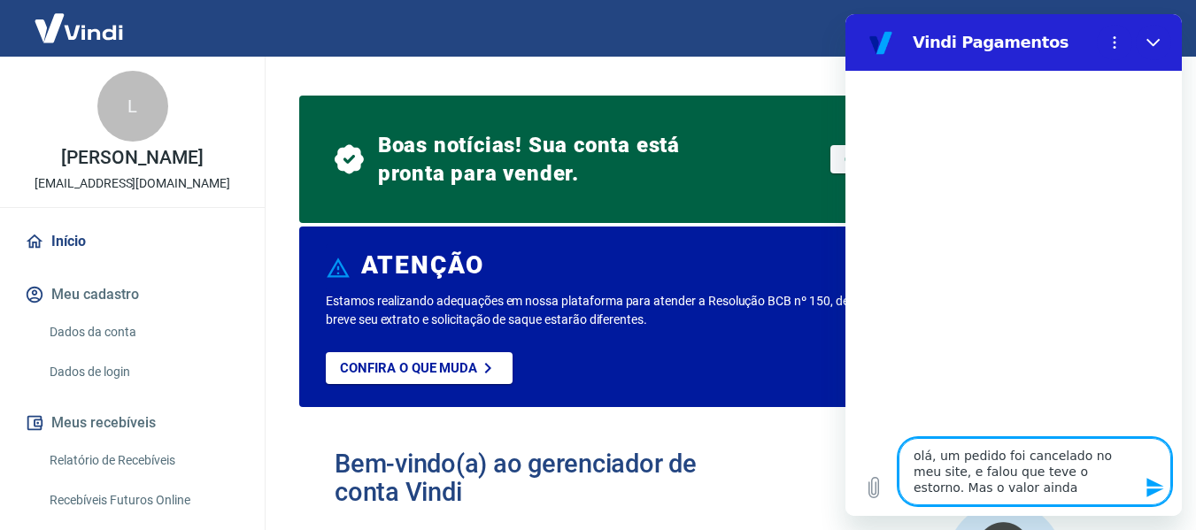
type textarea "x"
type textarea "olá, um pedido foi cancelado no meu site, e falou que teve o estorno. Mas o val…"
type textarea "x"
type textarea "olá, um pedido foi cancelado no meu site, e falou que teve o estorno. Mas o val…"
type textarea "x"
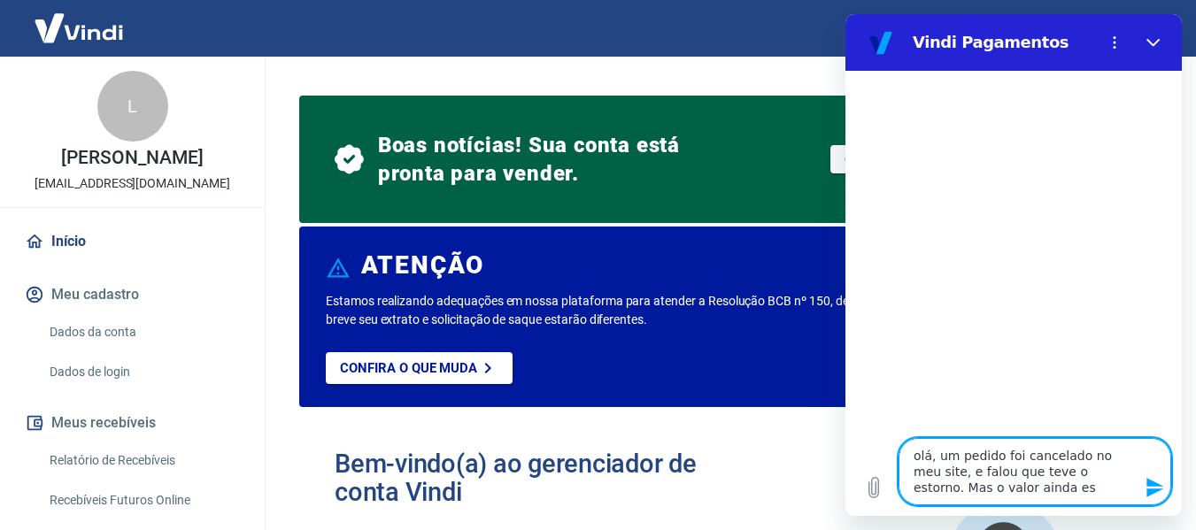
type textarea "olá, um pedido foi cancelado no meu site, e falou que teve o estorno. Mas o val…"
type textarea "x"
type textarea "olá, um pedido foi cancelado no meu site, e falou que teve o estorno. Mas o val…"
type textarea "x"
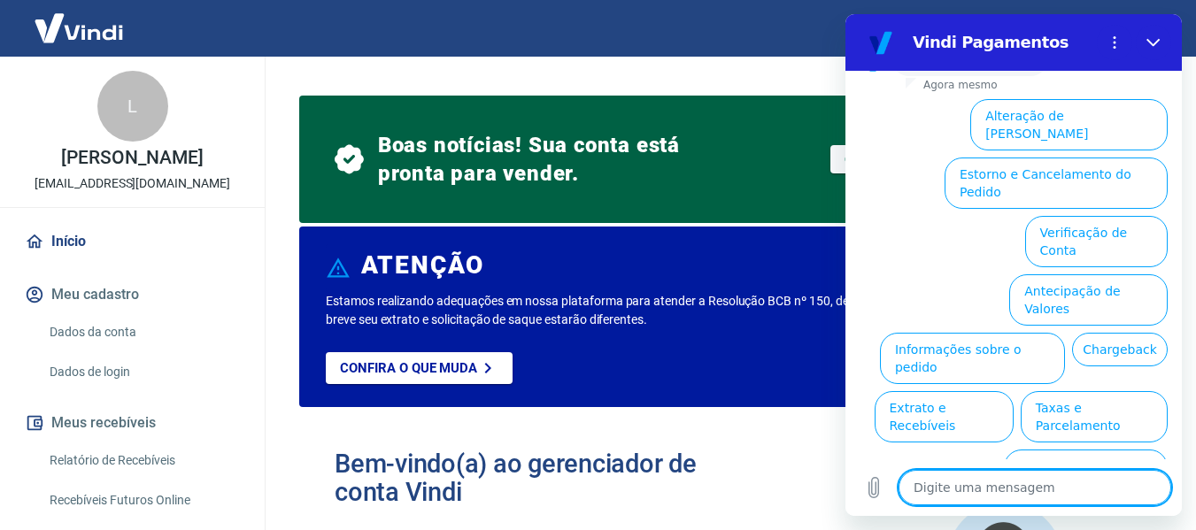
scroll to position [212, 0]
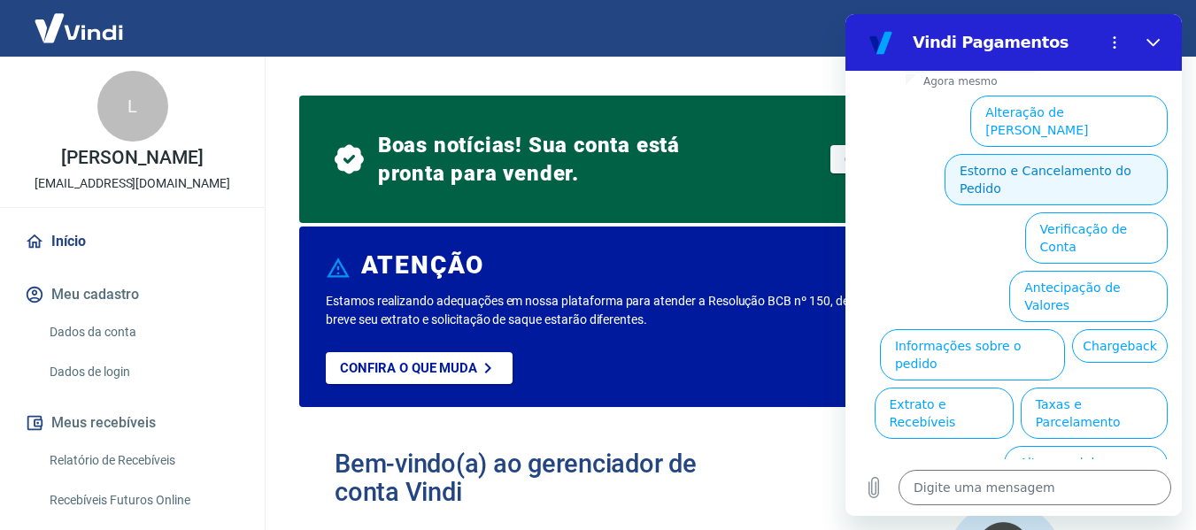
click at [1085, 154] on button "Estorno e Cancelamento do Pedido" at bounding box center [1056, 179] width 223 height 51
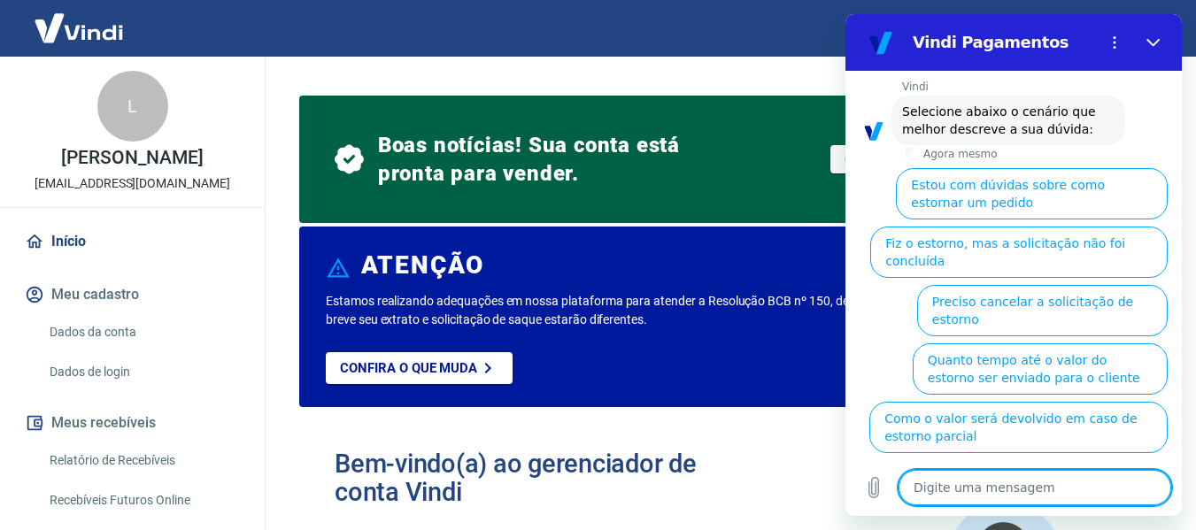
scroll to position [262, 0]
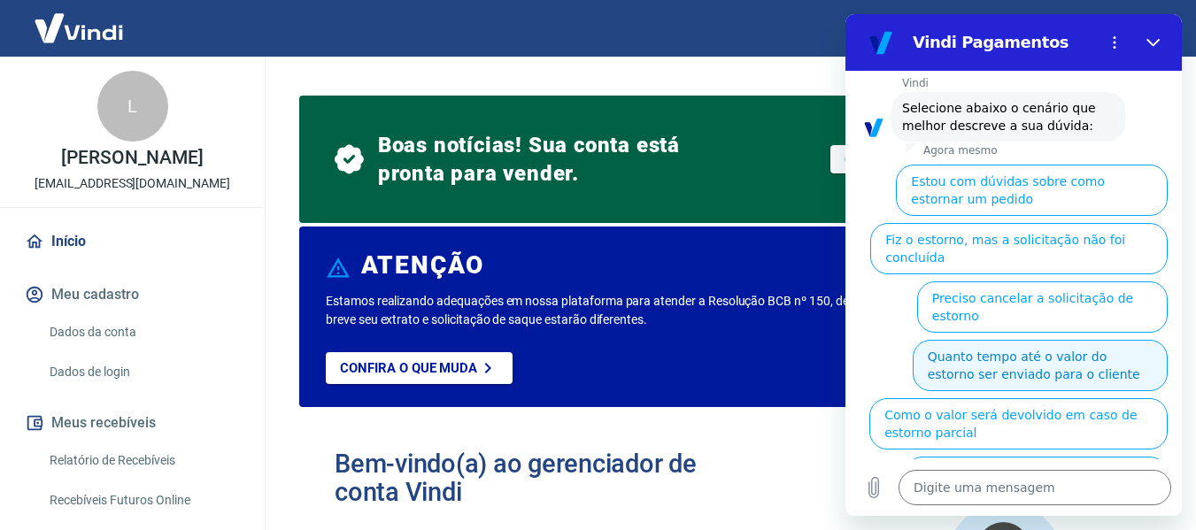
click at [1003, 340] on button "Quanto tempo até o valor do estorno ser enviado para o cliente" at bounding box center [1040, 365] width 255 height 51
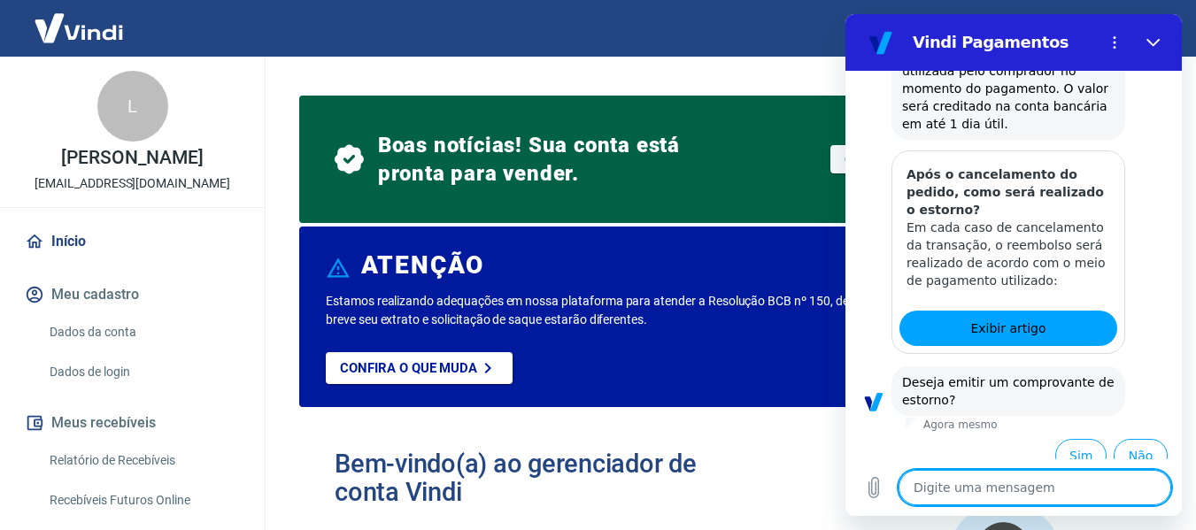
scroll to position [772, 0]
click at [1120, 439] on button "Não" at bounding box center [1141, 456] width 54 height 34
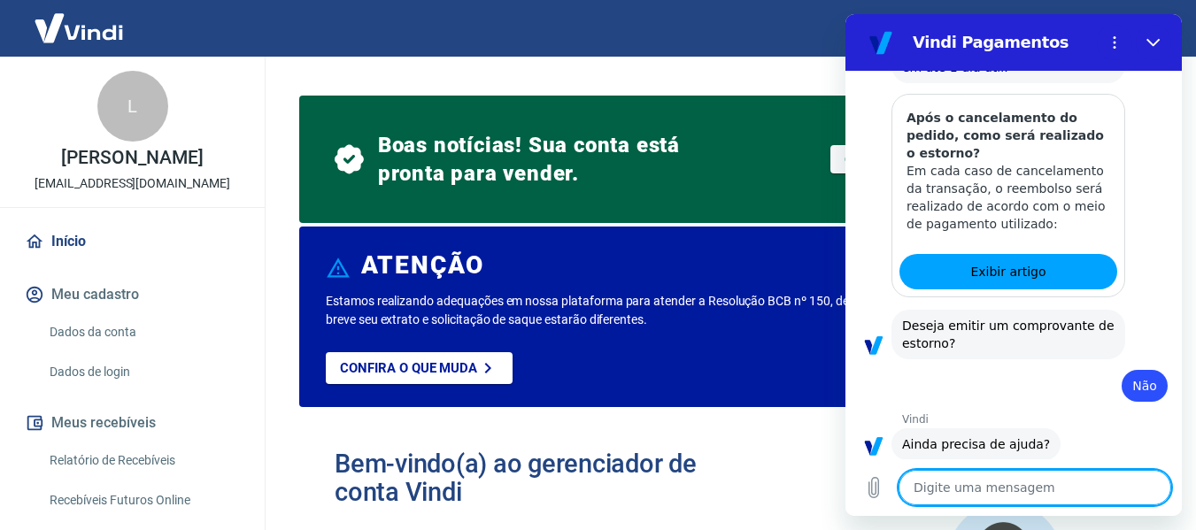
scroll to position [873, 0]
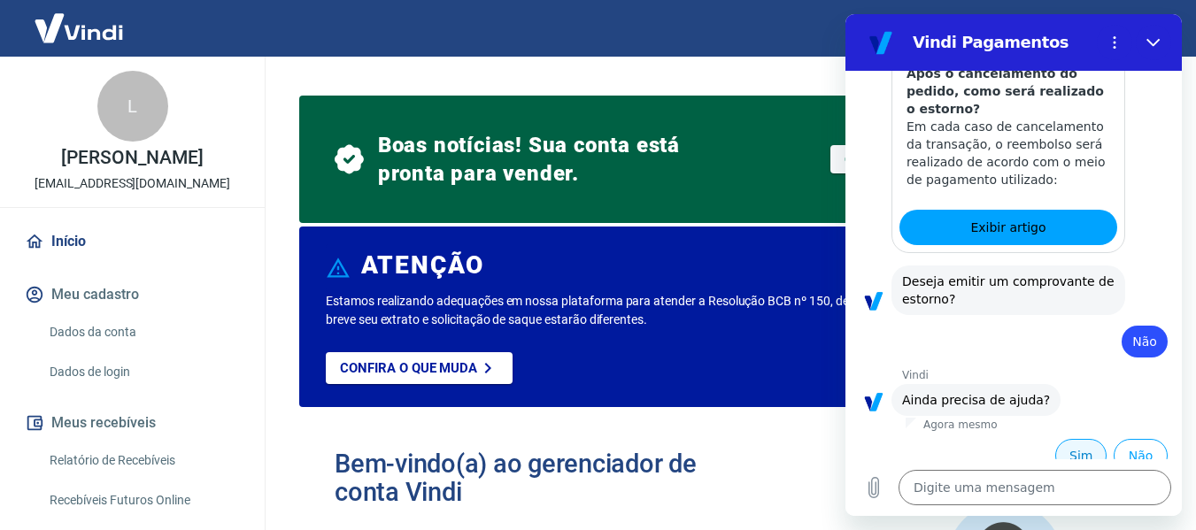
click at [1065, 439] on button "Sim" at bounding box center [1080, 456] width 51 height 34
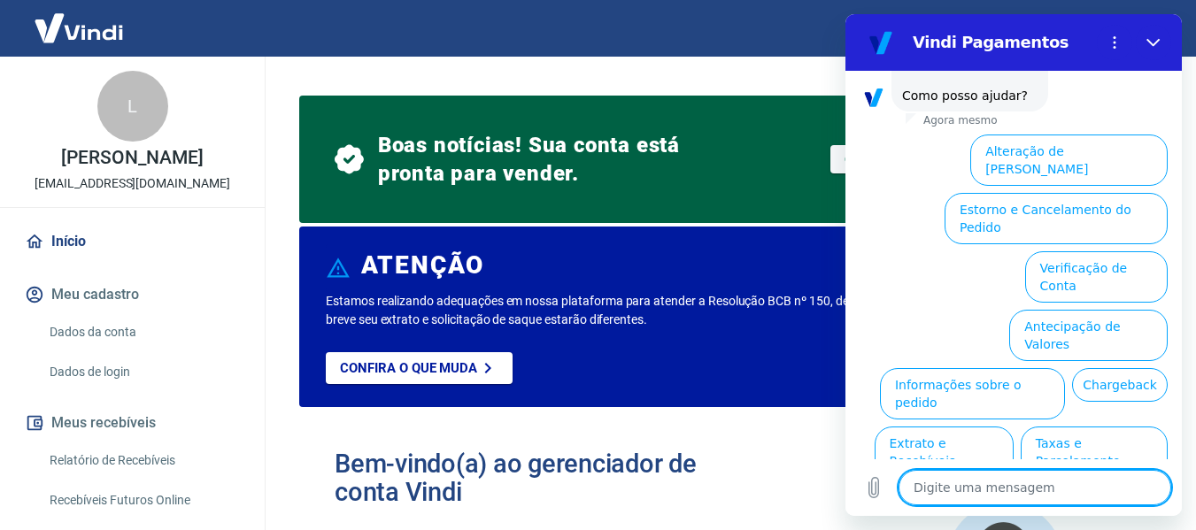
scroll to position [1335, 0]
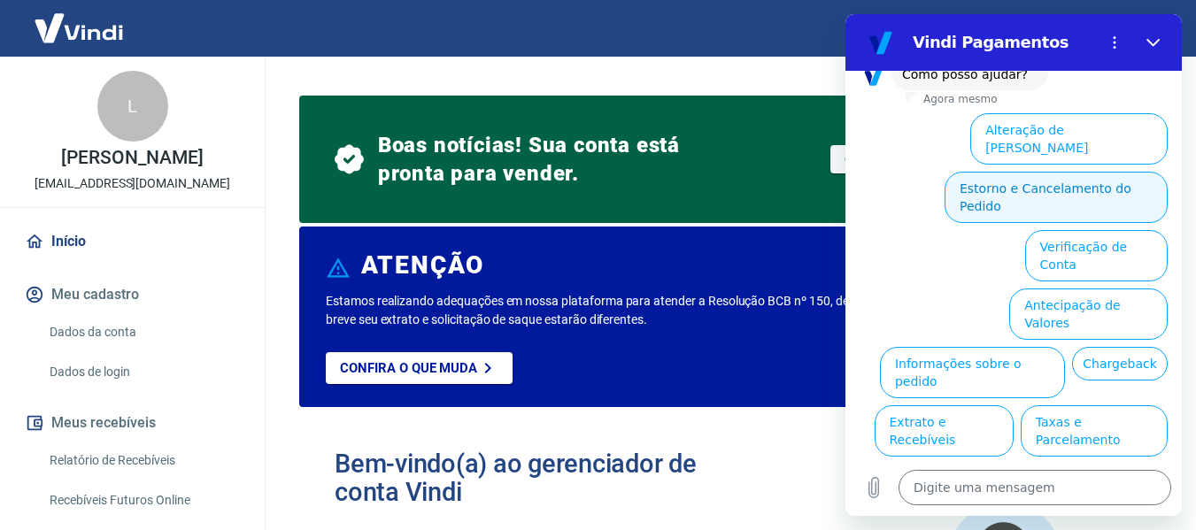
click at [1027, 172] on button "Estorno e Cancelamento do Pedido" at bounding box center [1056, 197] width 223 height 51
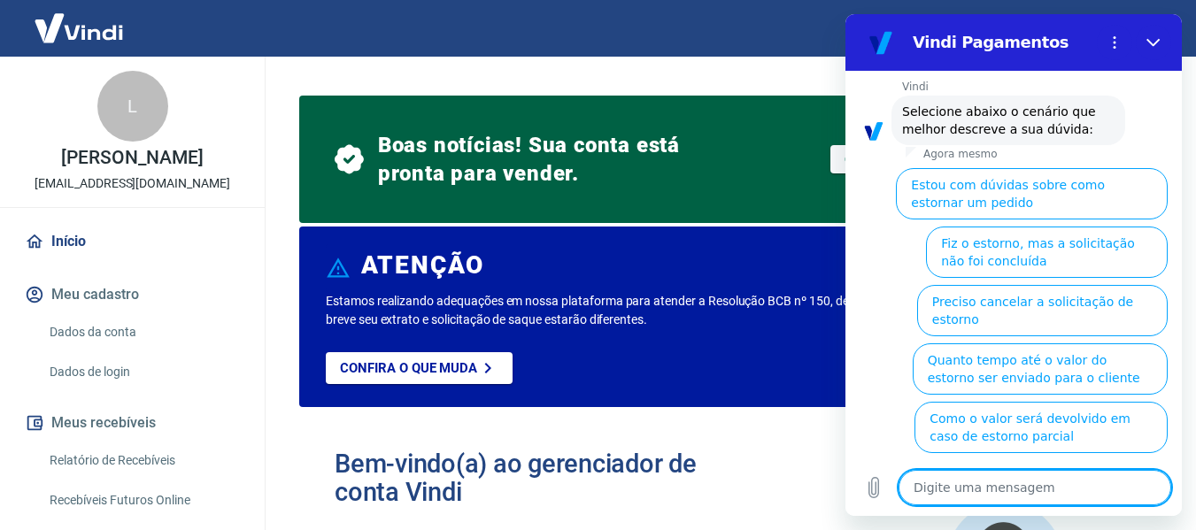
scroll to position [1402, 0]
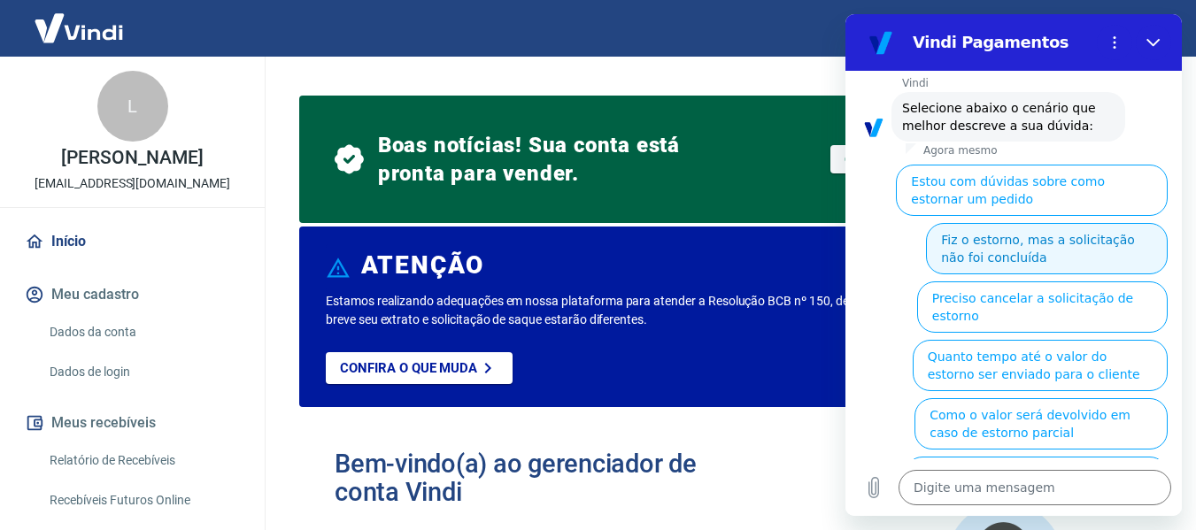
click at [1026, 230] on button "Fiz o estorno, mas a solicitação não foi concluída" at bounding box center [1047, 248] width 242 height 51
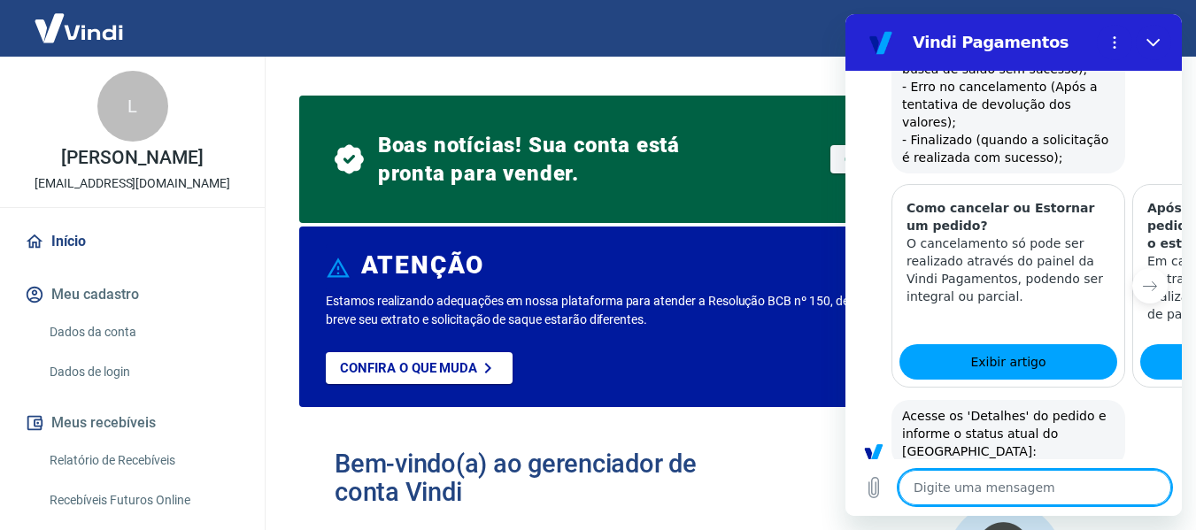
scroll to position [1971, 0]
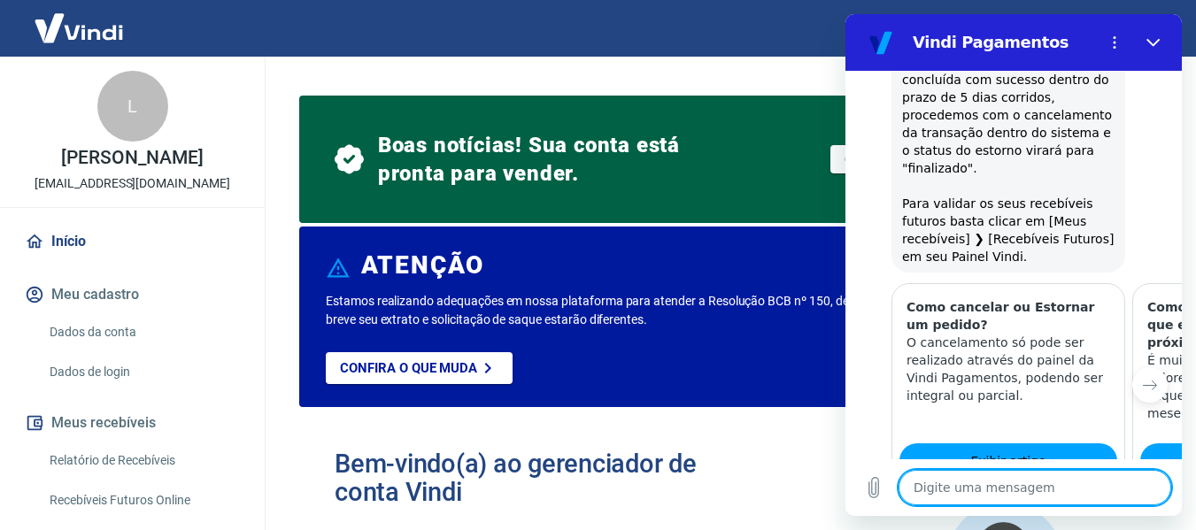
scroll to position [2962, 0]
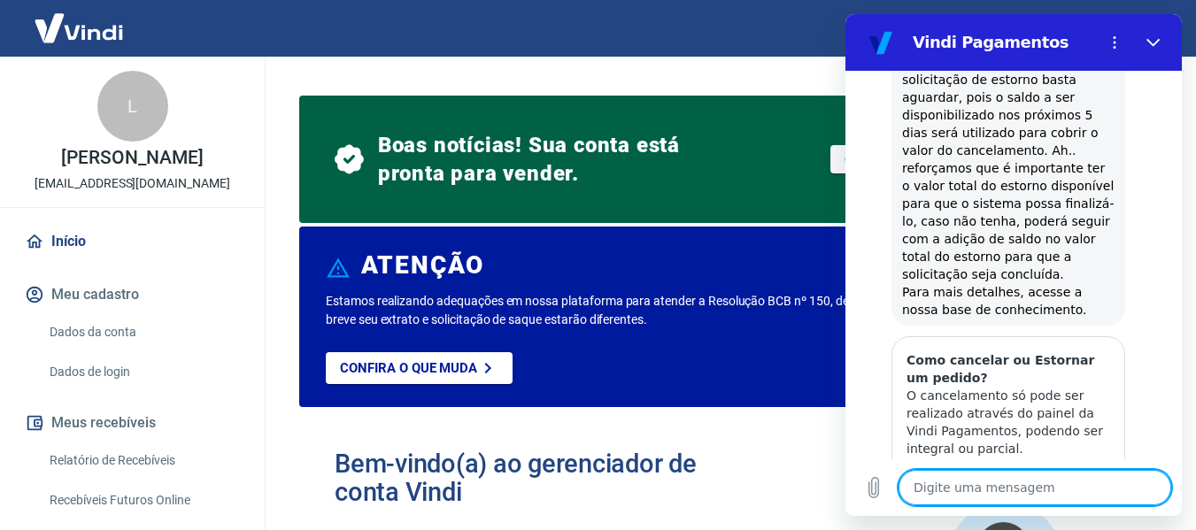
scroll to position [3552, 0]
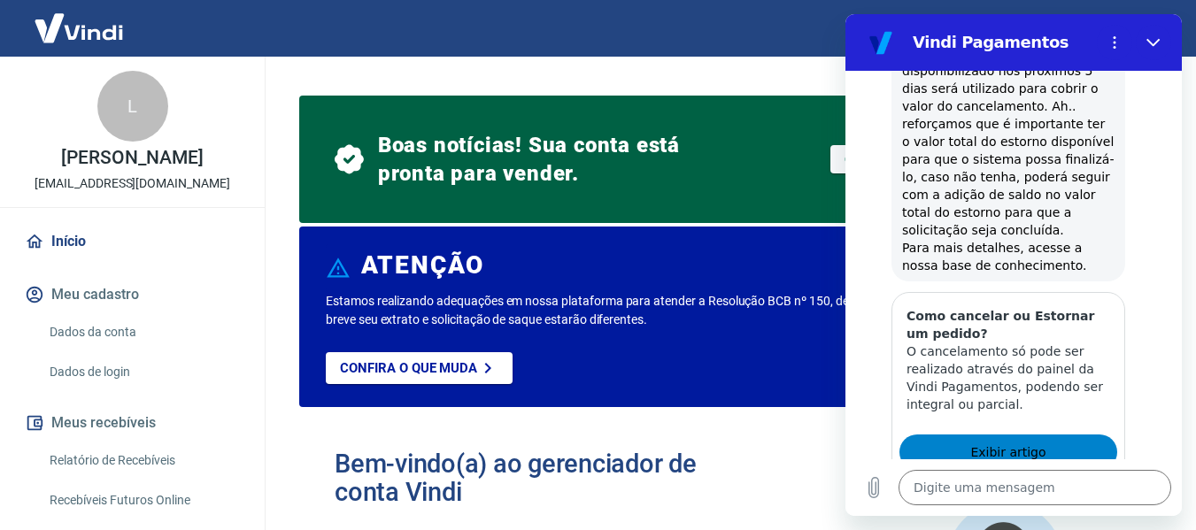
click at [1023, 435] on link "Exibir artigo" at bounding box center [1009, 452] width 218 height 35
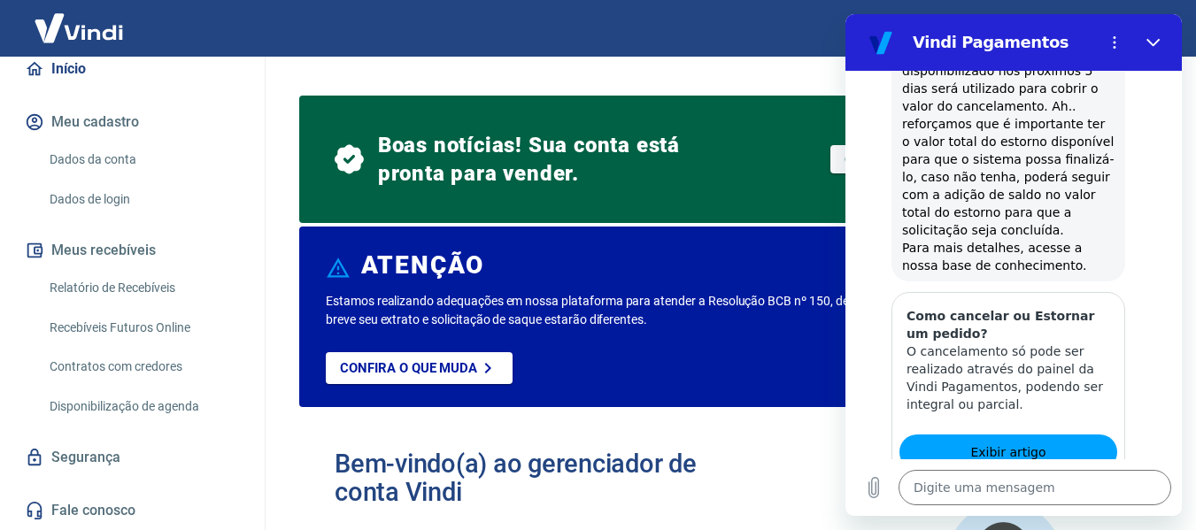
scroll to position [0, 0]
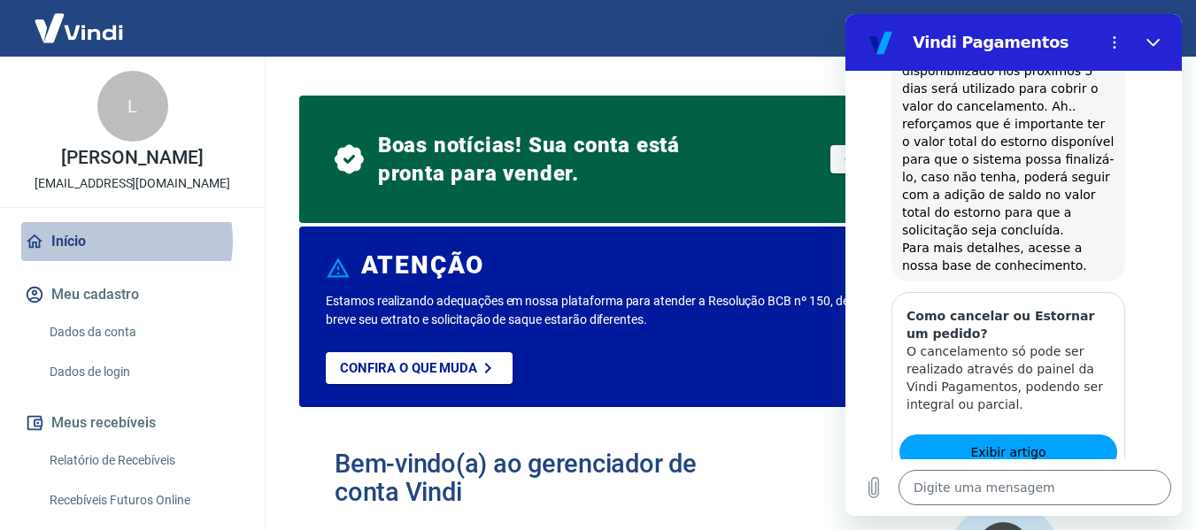
click at [105, 241] on link "Início" at bounding box center [132, 241] width 222 height 39
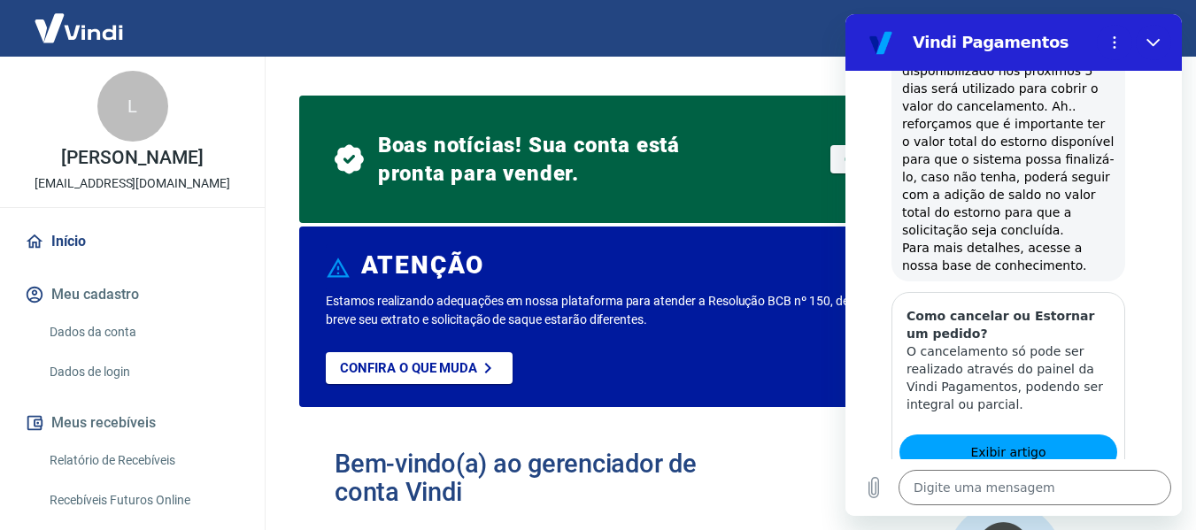
scroll to position [173, 0]
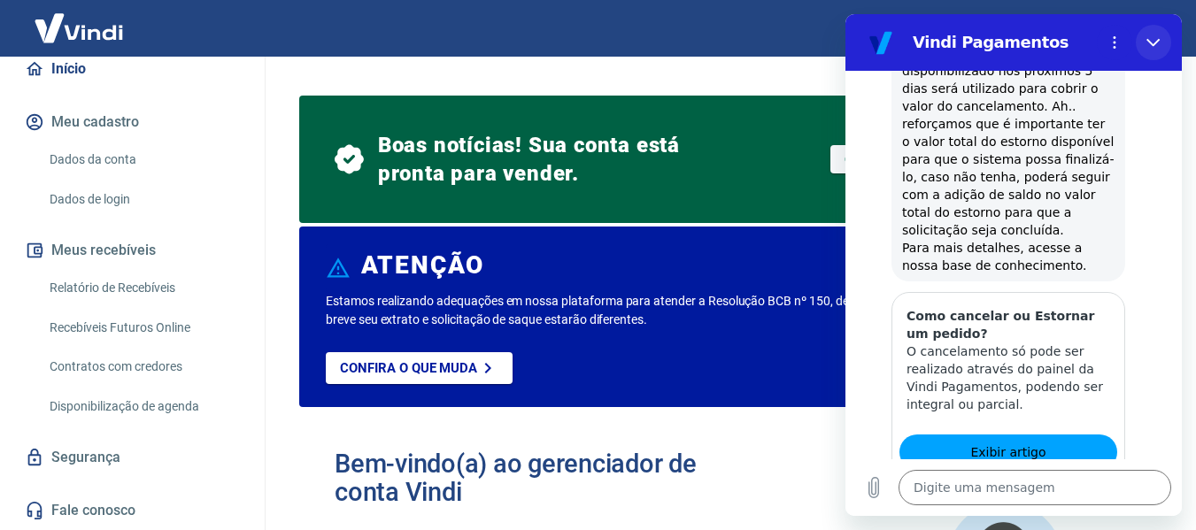
click at [1153, 35] on icon "Fechar" at bounding box center [1154, 42] width 14 height 14
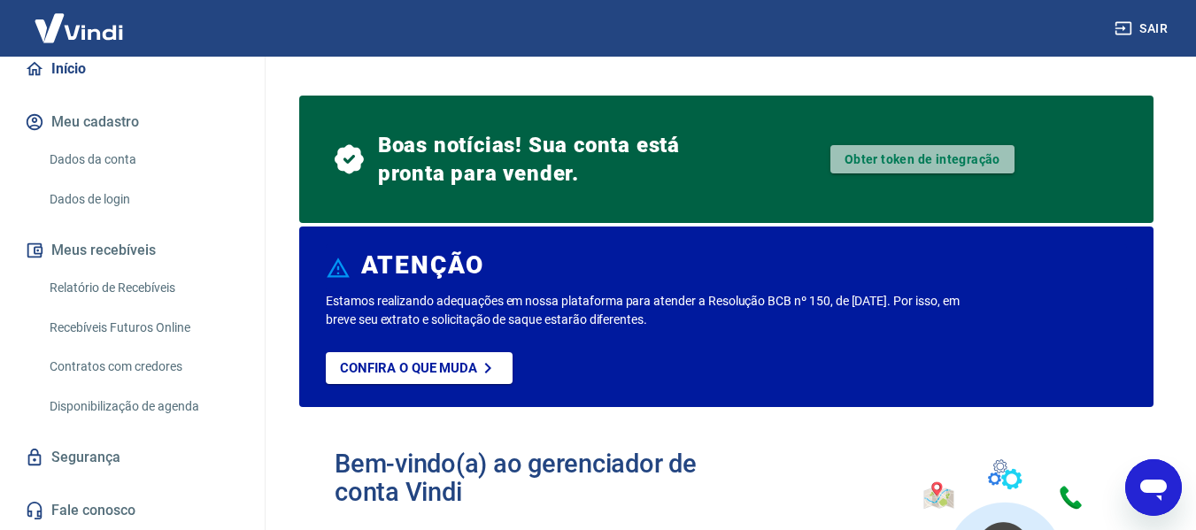
click at [884, 157] on link "Obter token de integração" at bounding box center [922, 159] width 184 height 28
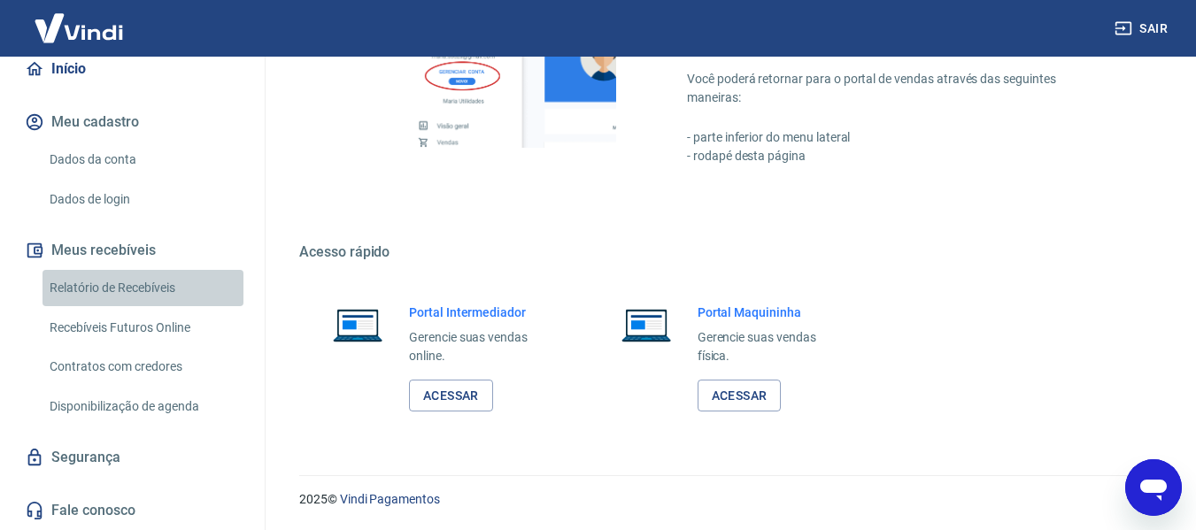
click at [171, 286] on link "Relatório de Recebíveis" at bounding box center [142, 288] width 201 height 36
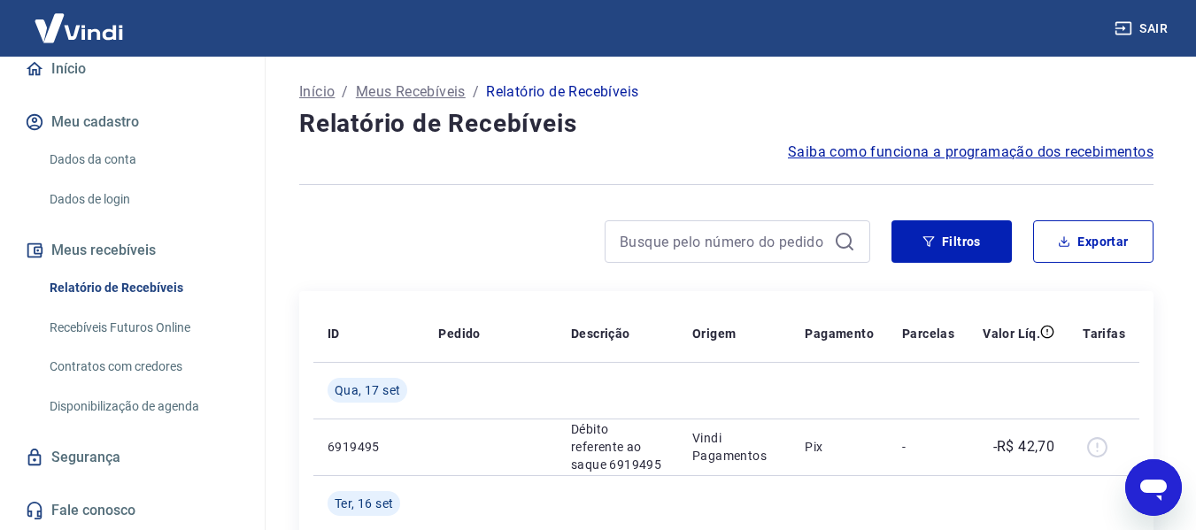
click at [1143, 489] on icon "Abrir janela de mensagens" at bounding box center [1153, 490] width 27 height 21
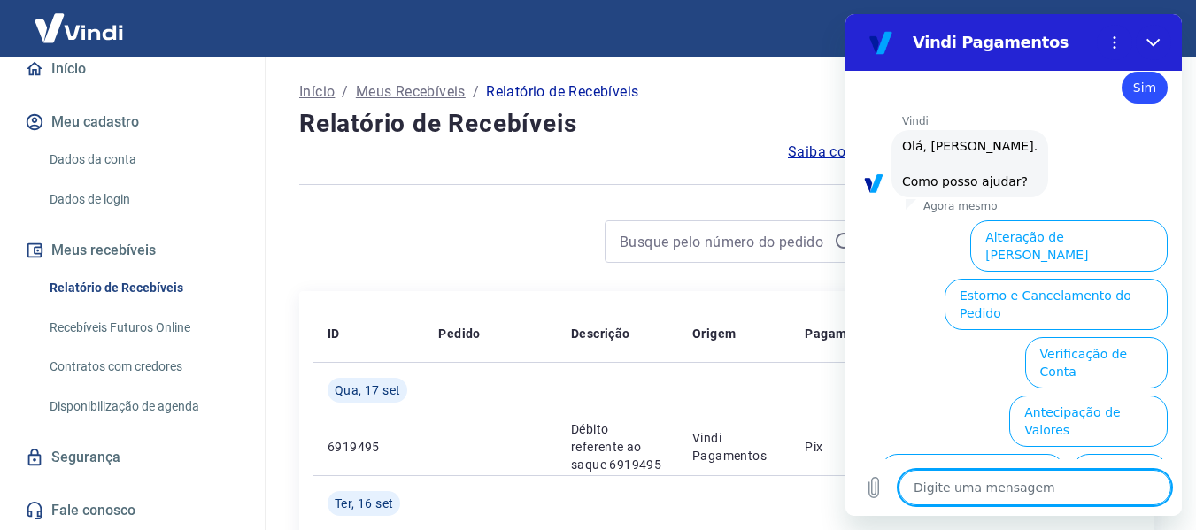
scroll to position [4014, 0]
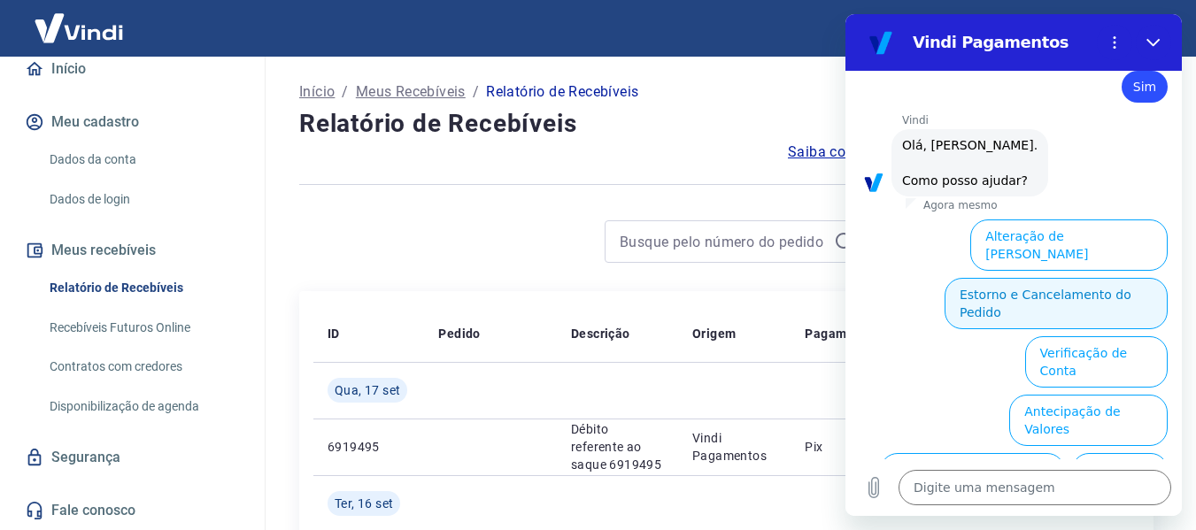
click at [1070, 278] on button "Estorno e Cancelamento do Pedido" at bounding box center [1056, 303] width 223 height 51
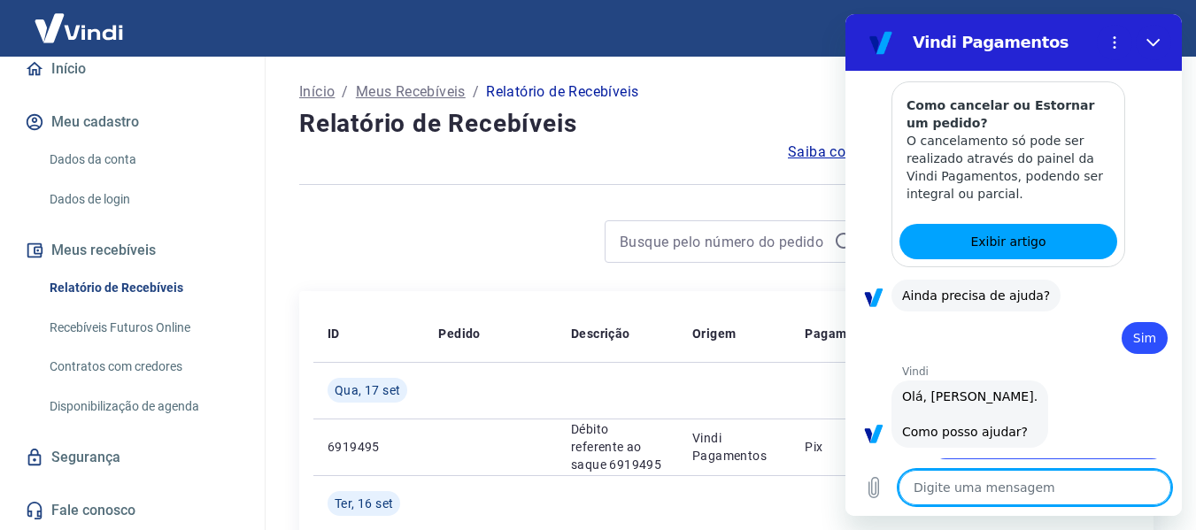
scroll to position [4081, 0]
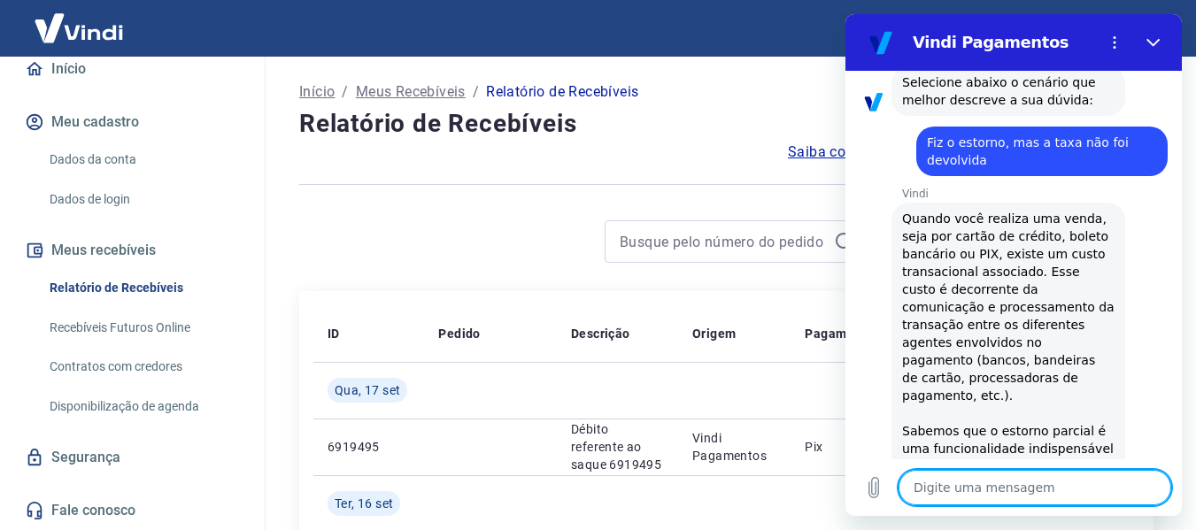
scroll to position [4167, 0]
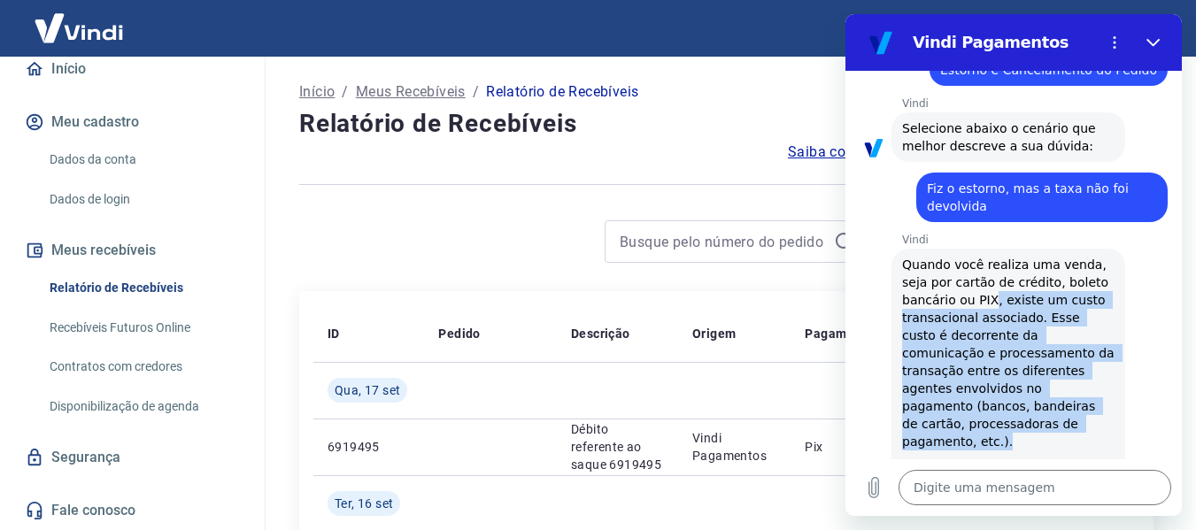
drag, startPoint x: 984, startPoint y: 174, endPoint x: 1003, endPoint y: 299, distance: 127.1
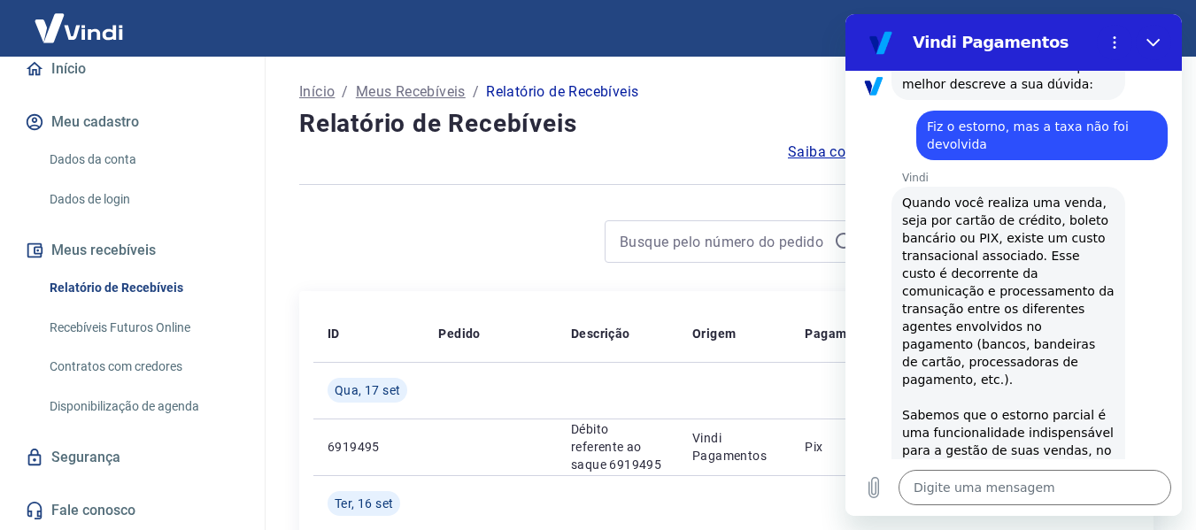
scroll to position [4231, 0]
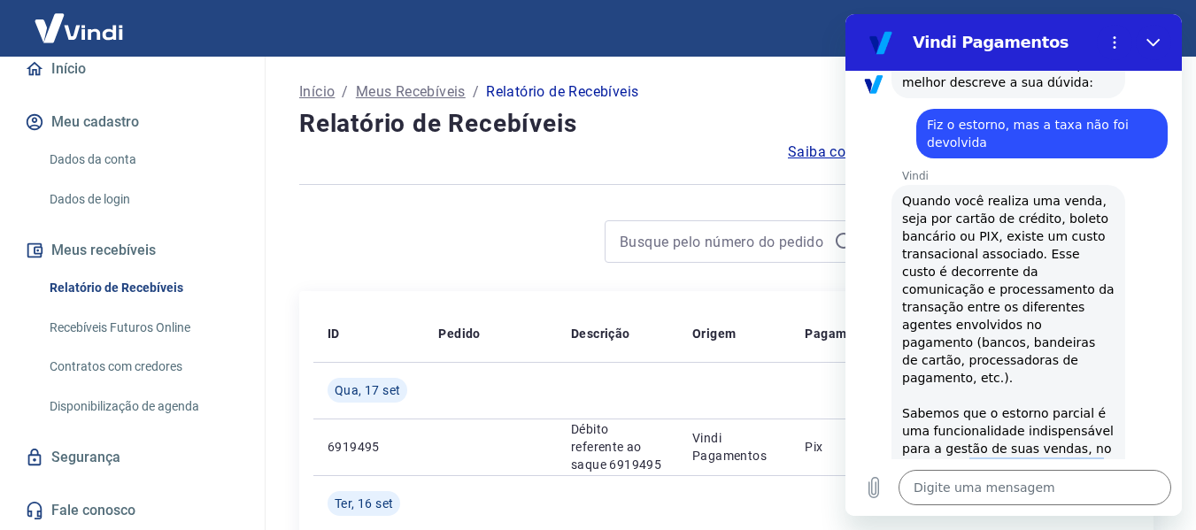
drag, startPoint x: 961, startPoint y: 326, endPoint x: 992, endPoint y: 394, distance: 74.9
click at [992, 394] on span "Quando você realiza uma venda, seja por cartão de crédito, boleto bancário ou P…" at bounding box center [1008, 519] width 212 height 655
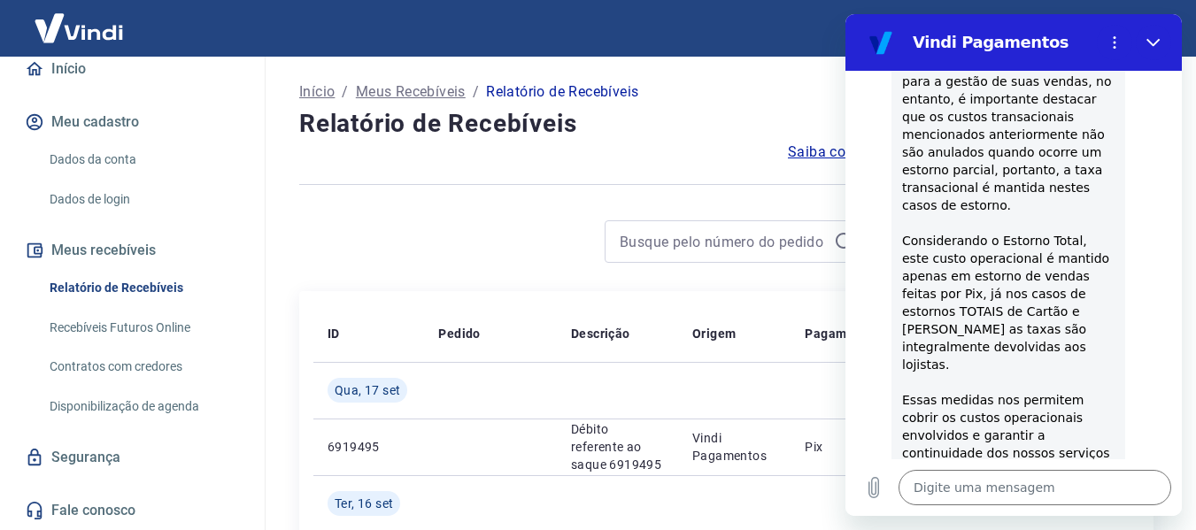
scroll to position [4602, 0]
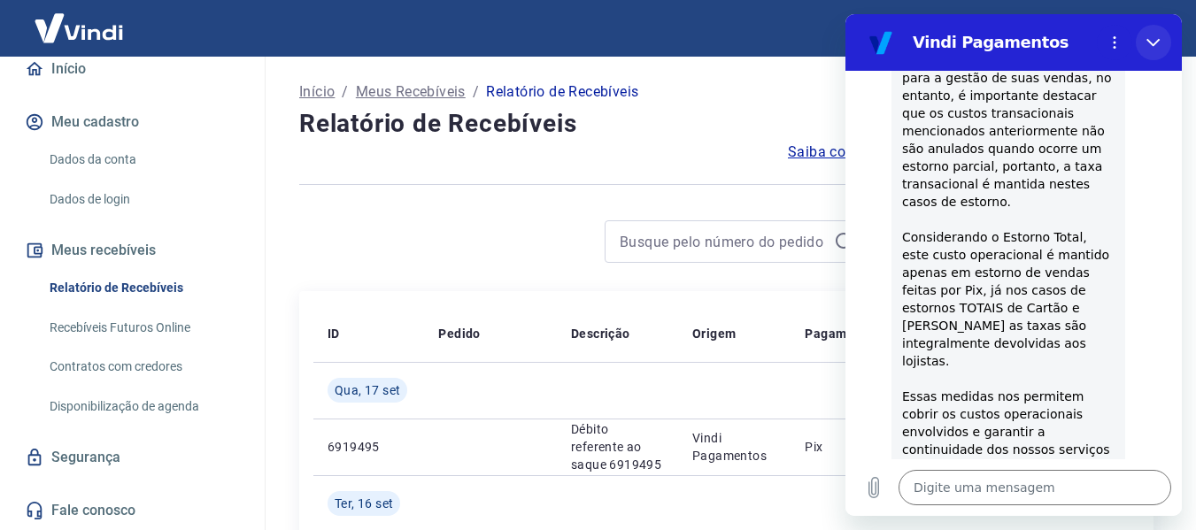
click at [1149, 29] on button "Fechar" at bounding box center [1153, 42] width 35 height 35
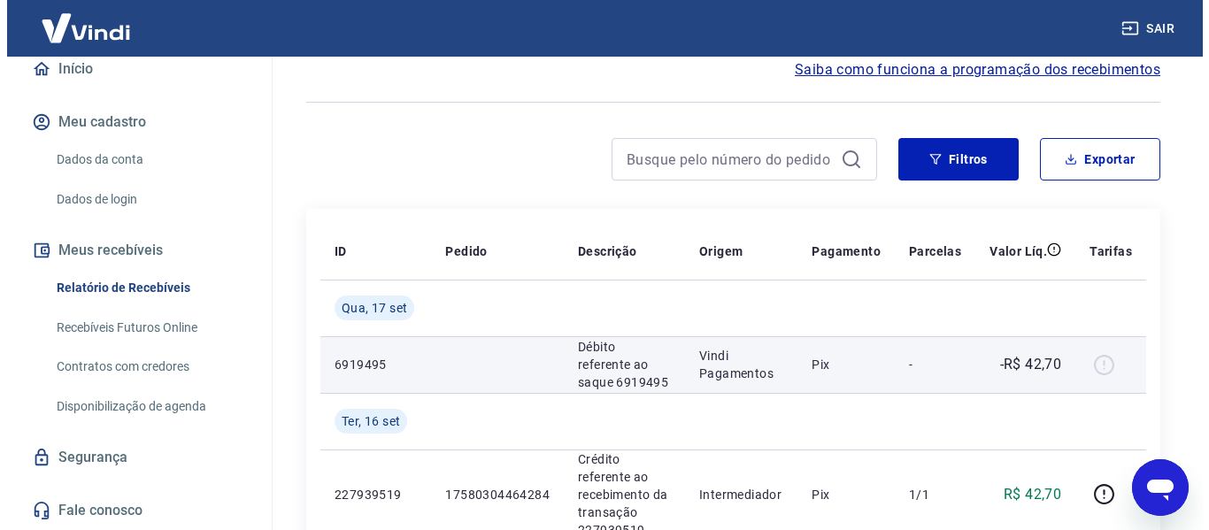
scroll to position [0, 0]
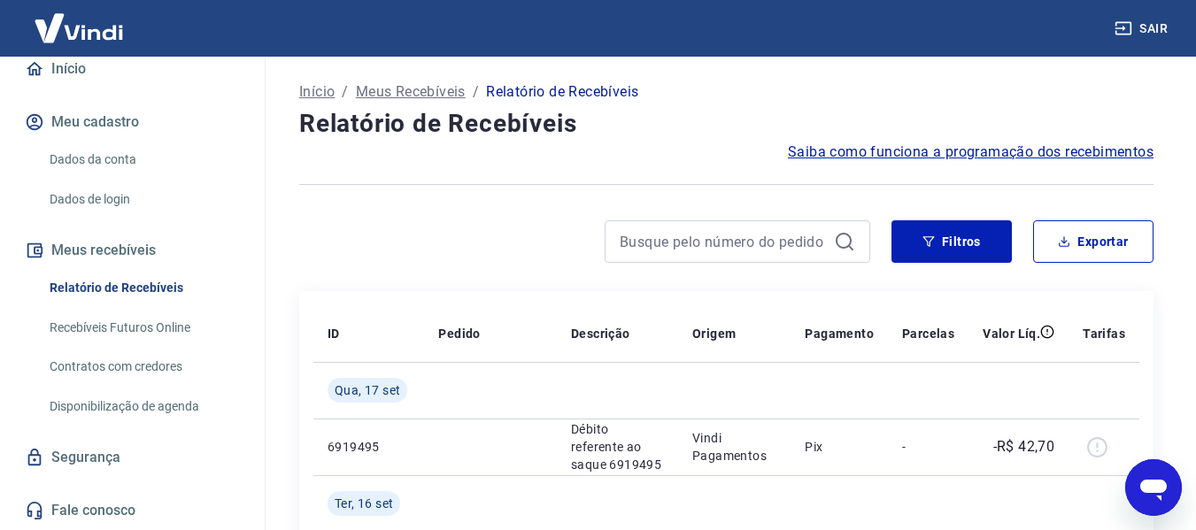
click at [78, 74] on link "Início" at bounding box center [132, 69] width 222 height 39
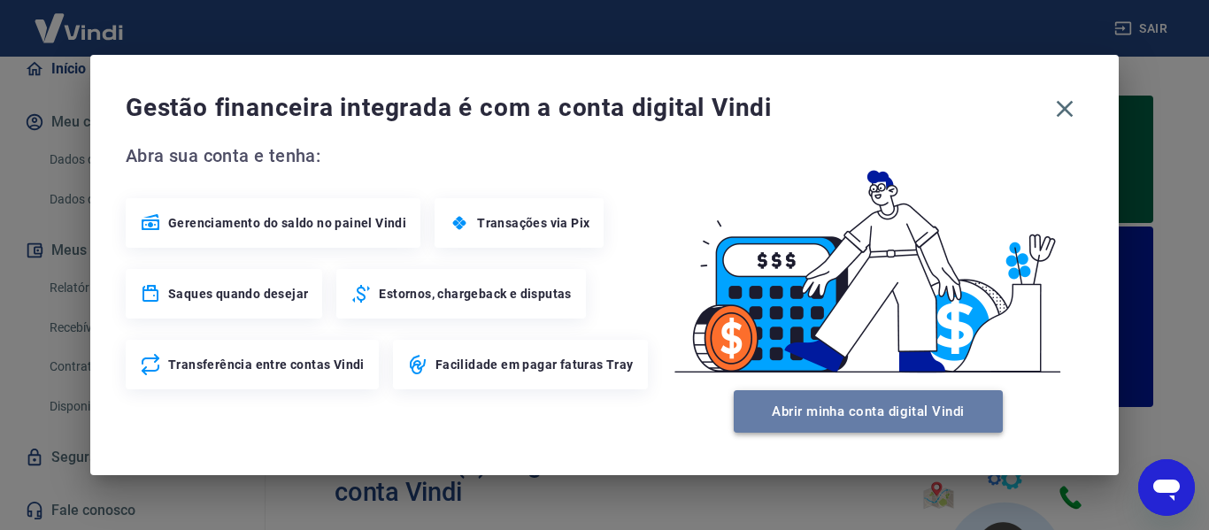
click at [810, 418] on button "Abrir minha conta digital Vindi" at bounding box center [868, 411] width 269 height 42
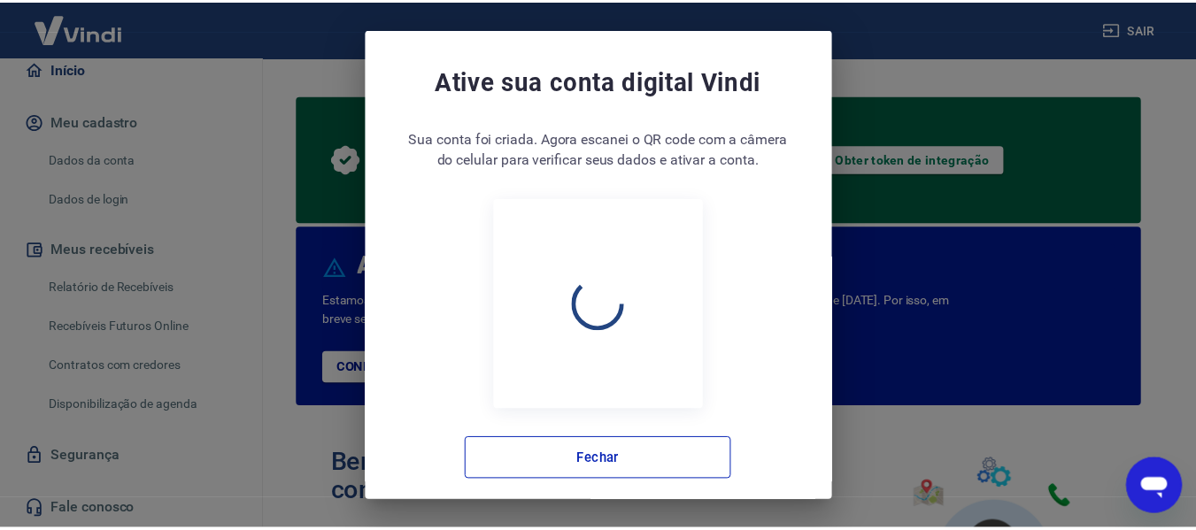
scroll to position [166, 0]
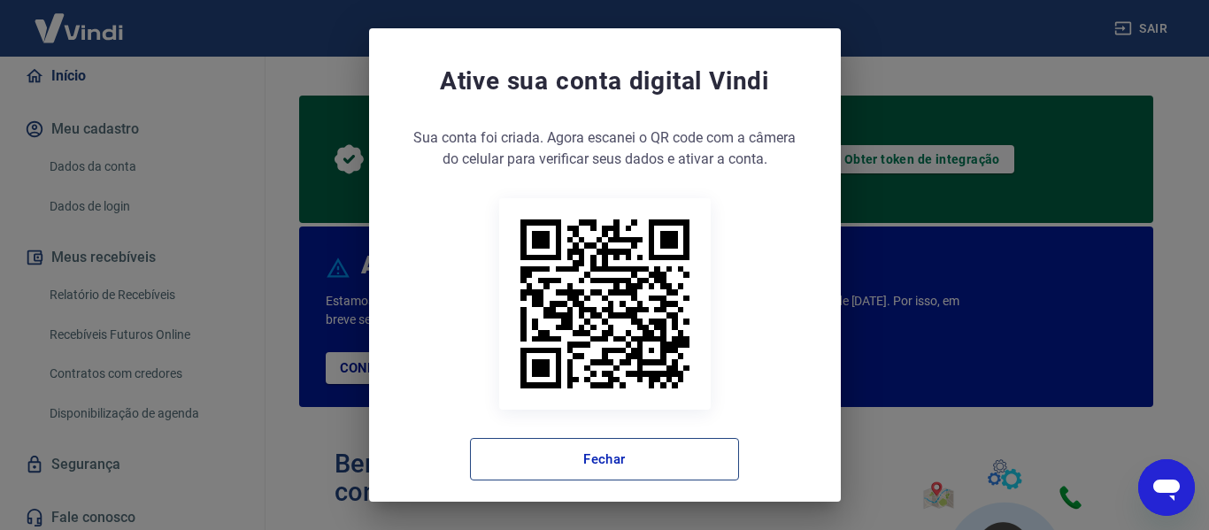
click at [652, 455] on button "Fechar" at bounding box center [604, 459] width 269 height 42
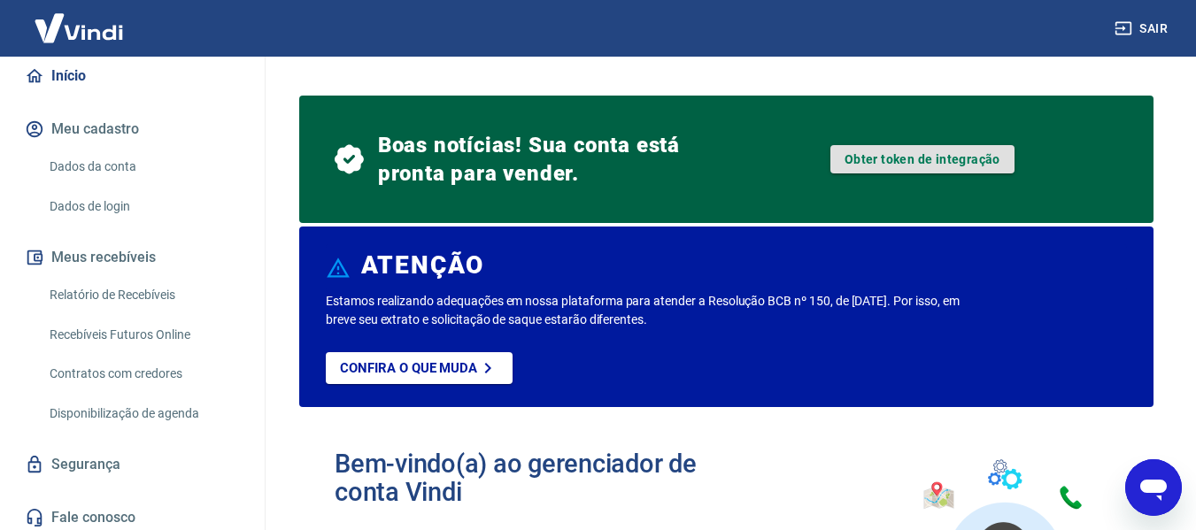
click at [941, 160] on link "Obter token de integração" at bounding box center [922, 159] width 184 height 28
